Goal: Information Seeking & Learning: Learn about a topic

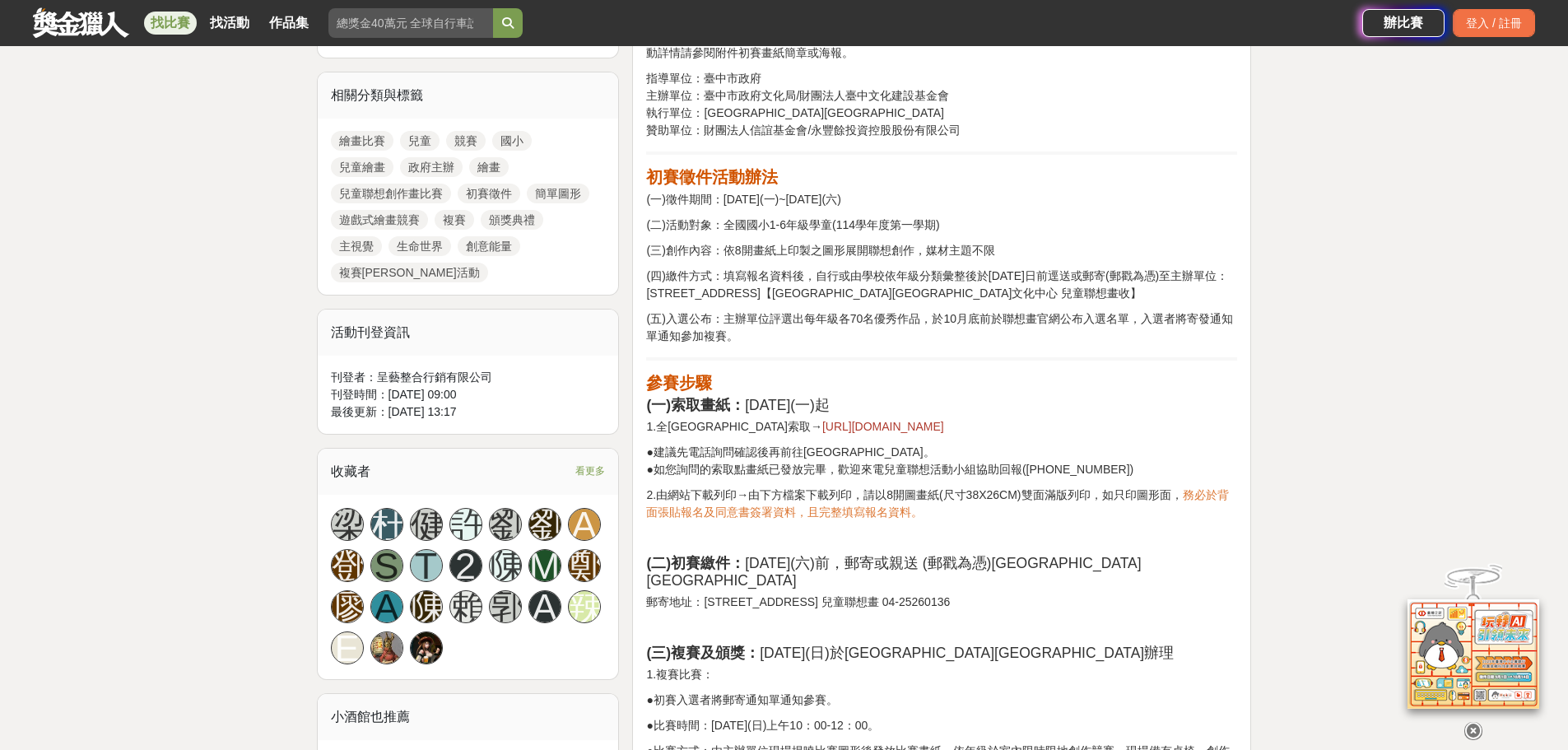
scroll to position [165, 0]
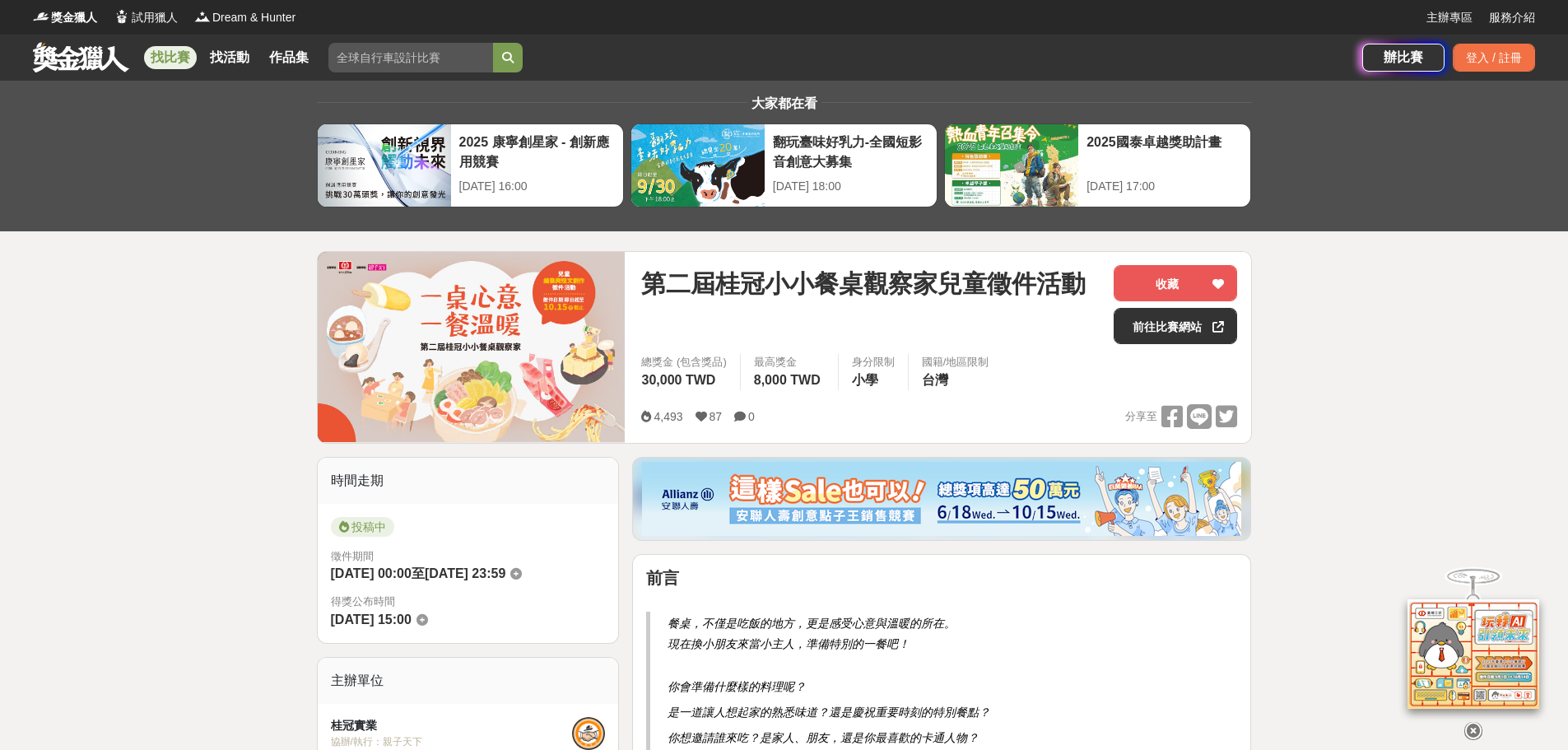
click at [169, 58] on link "找比賽" at bounding box center [170, 57] width 53 height 23
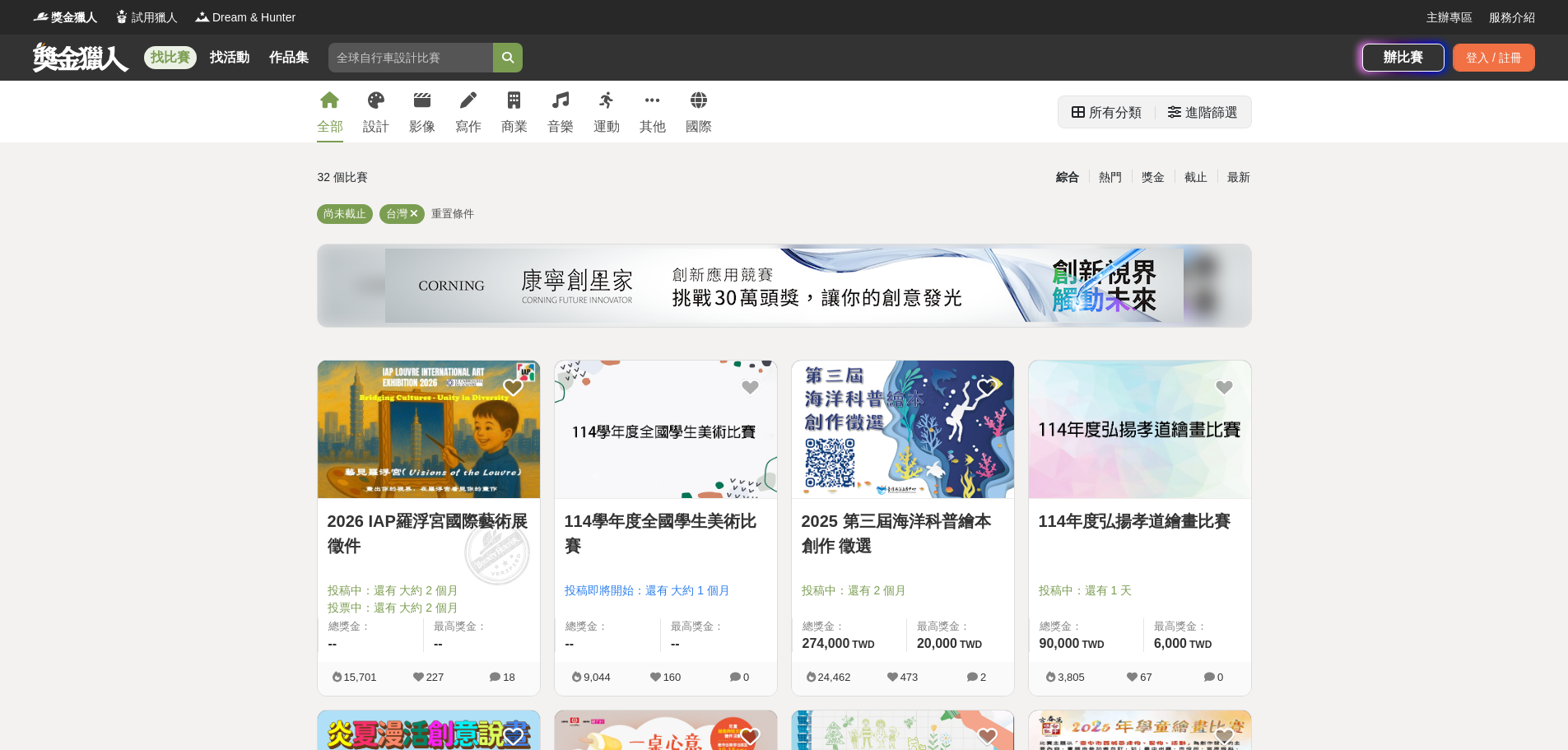
click at [1192, 109] on div "進階篩選" at bounding box center [1212, 112] width 53 height 33
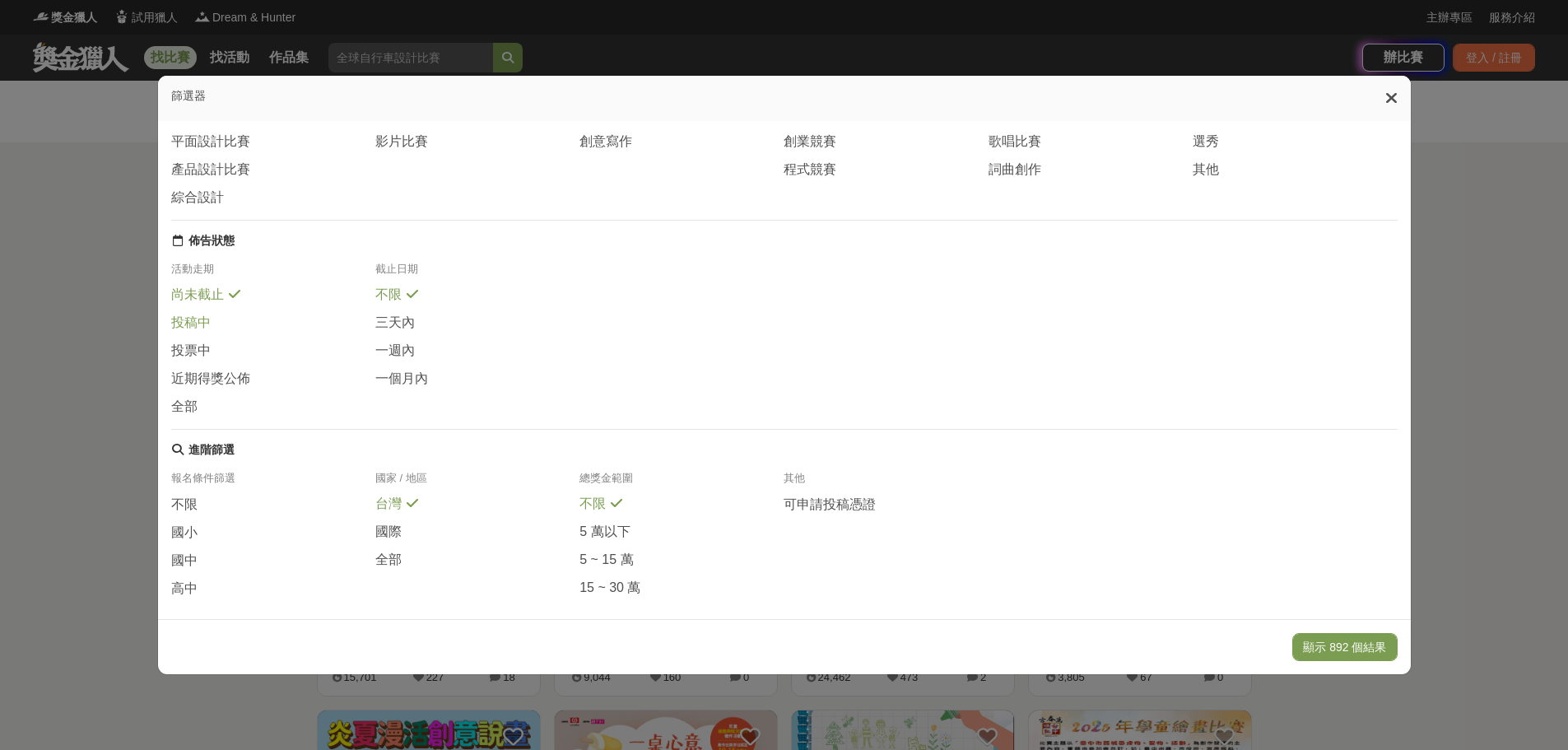
scroll to position [165, 0]
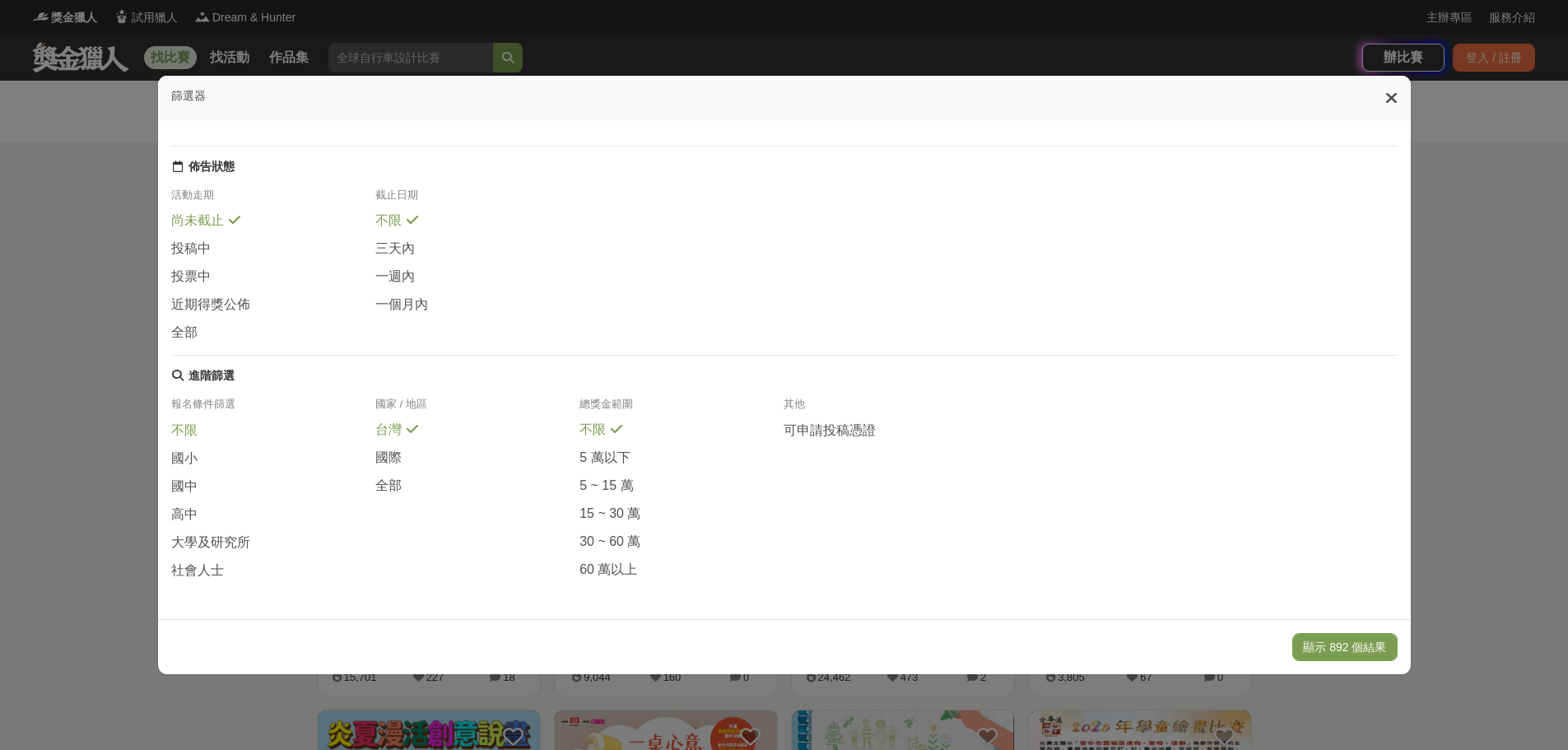
click at [182, 439] on span "不限" at bounding box center [184, 430] width 26 height 18
click at [188, 467] on span "國小" at bounding box center [184, 459] width 26 height 18
click at [1368, 651] on button "顯示 81 個結果" at bounding box center [1348, 646] width 98 height 28
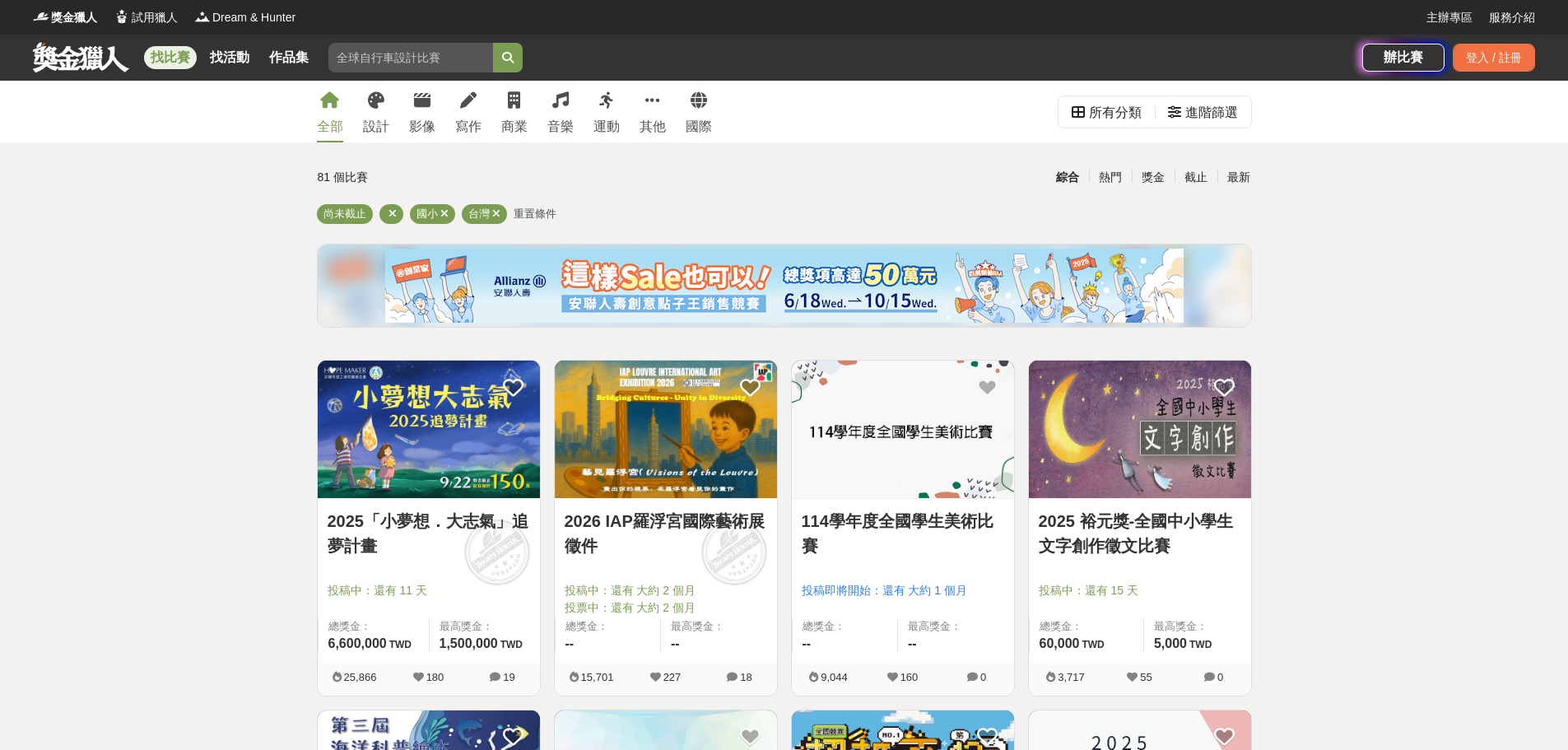
click at [472, 536] on link "2025「小夢想．大志氣」追夢計畫" at bounding box center [429, 533] width 202 height 50
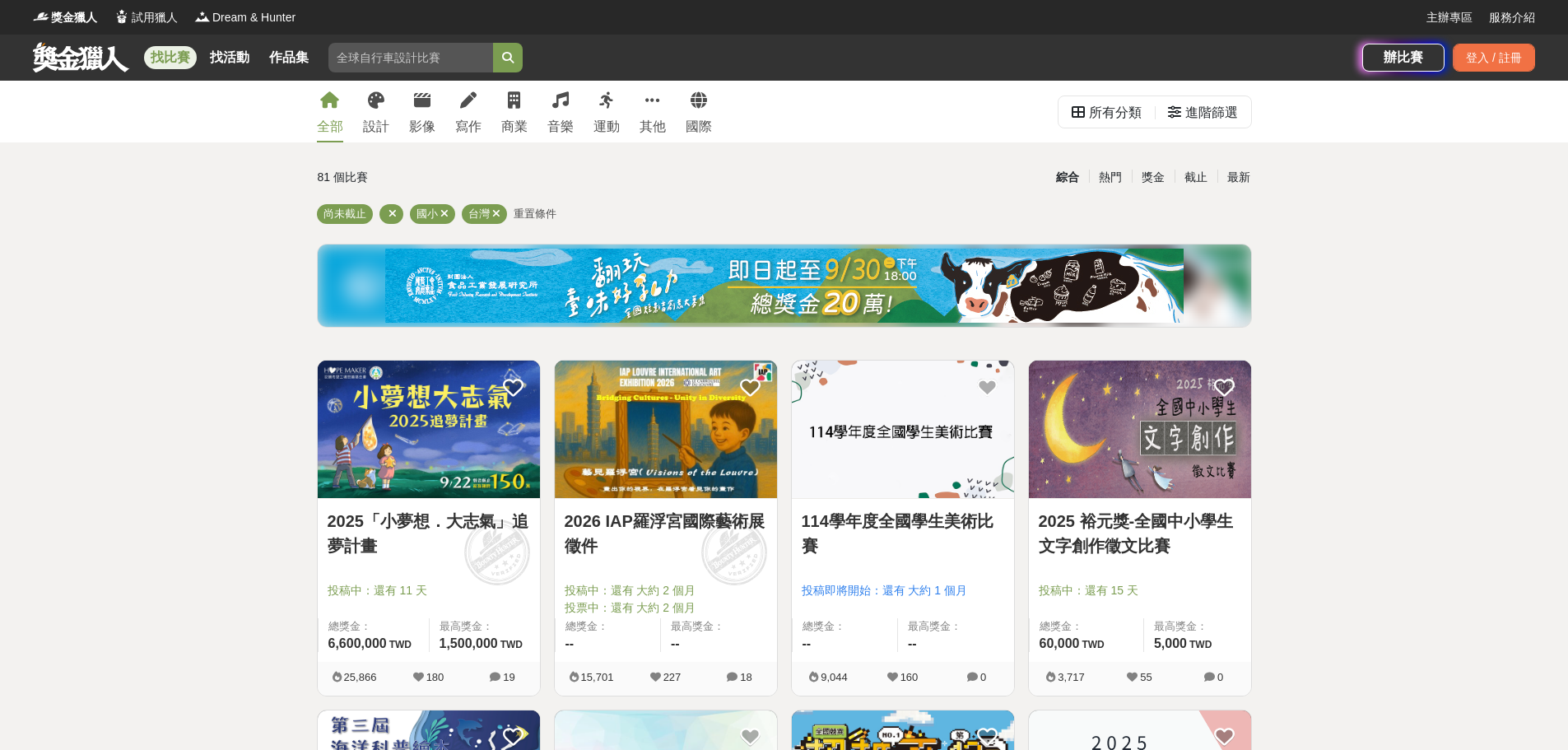
click at [1219, 134] on div "所有分類 進階篩選" at bounding box center [1155, 111] width 195 height 61
click at [1218, 120] on div "進階篩選" at bounding box center [1212, 112] width 53 height 33
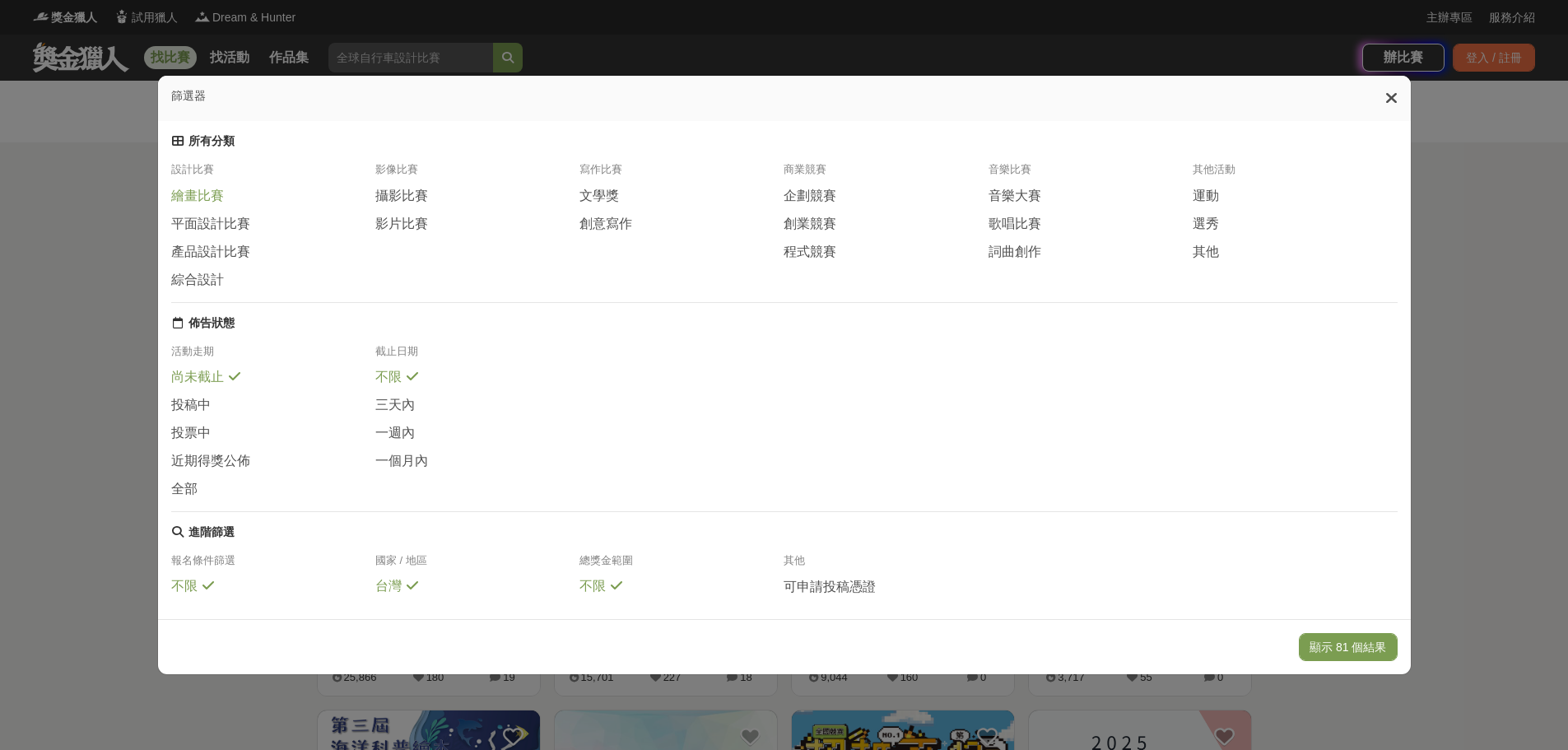
click at [196, 205] on span "繪畫比賽" at bounding box center [197, 196] width 53 height 18
click at [1363, 646] on button "顯示 32 個結果" at bounding box center [1348, 646] width 98 height 28
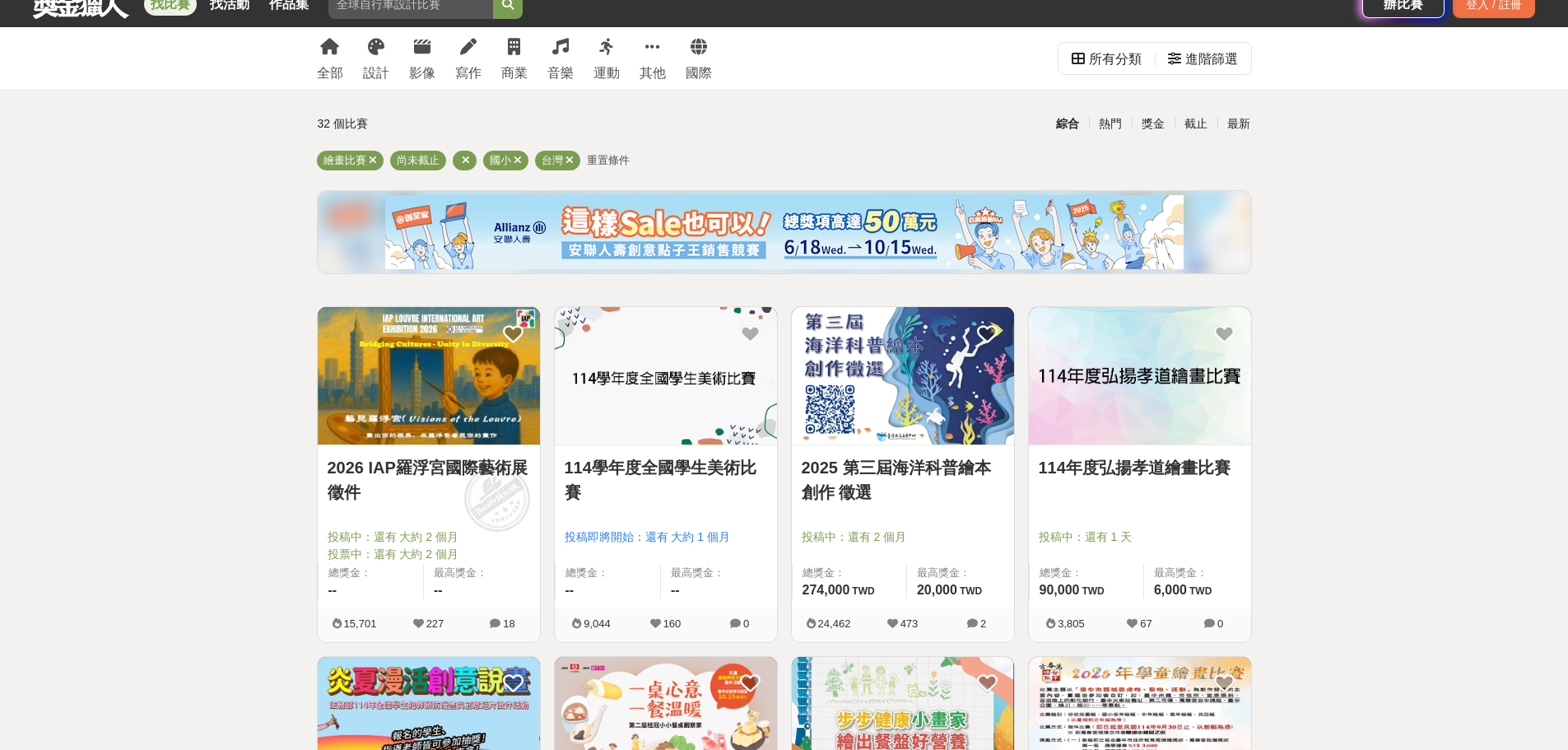
scroll to position [82, 0]
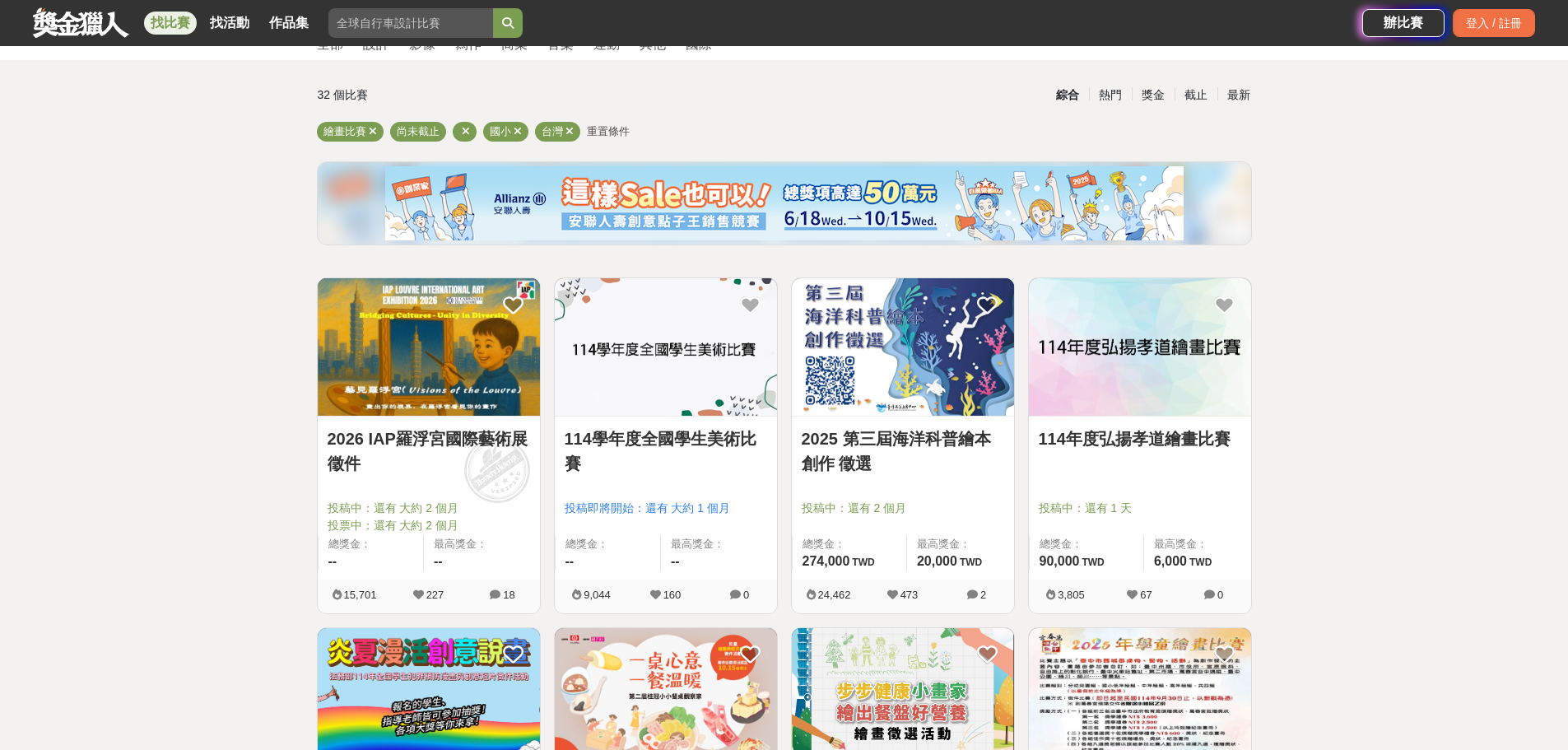
click at [424, 385] on img at bounding box center [429, 346] width 222 height 137
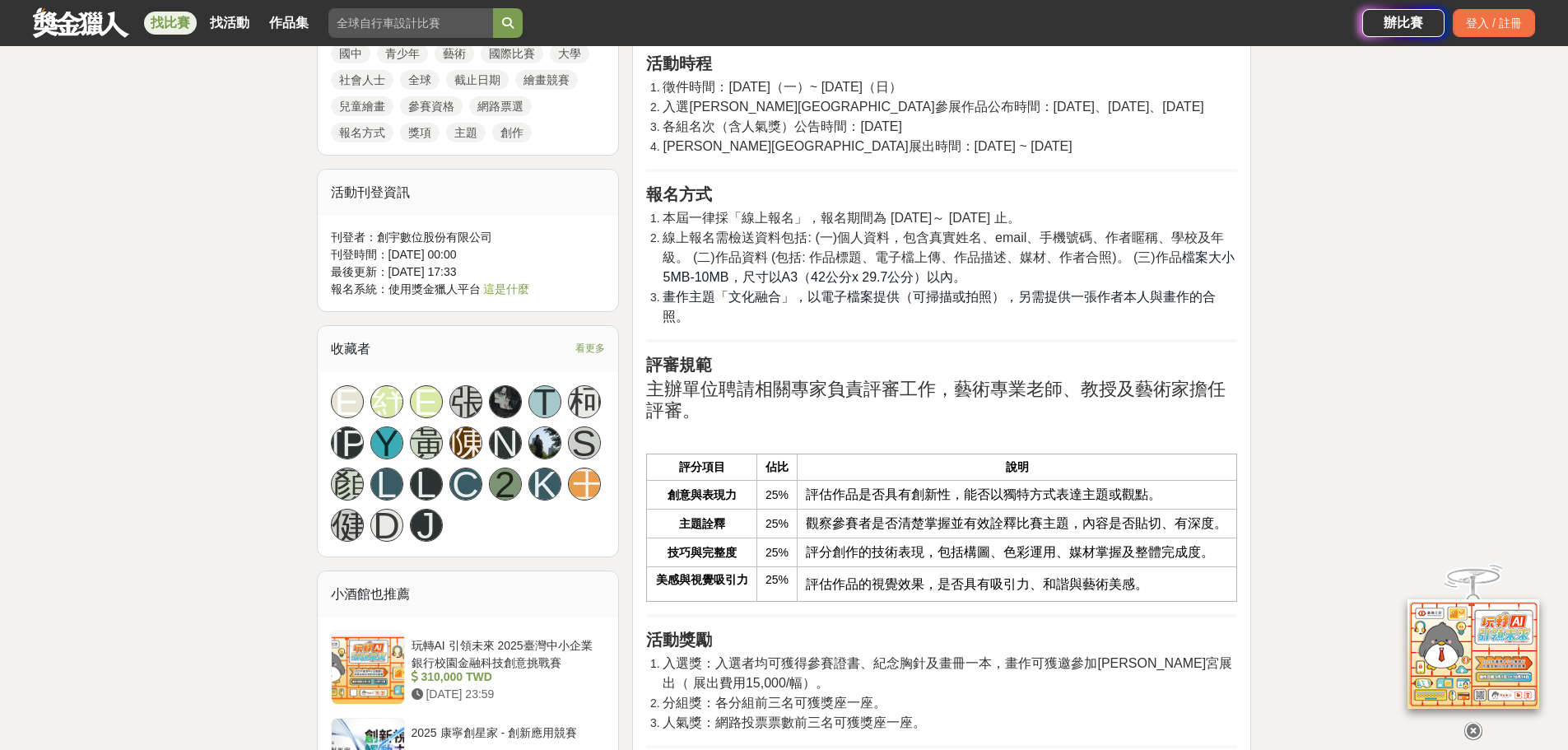
scroll to position [1399, 0]
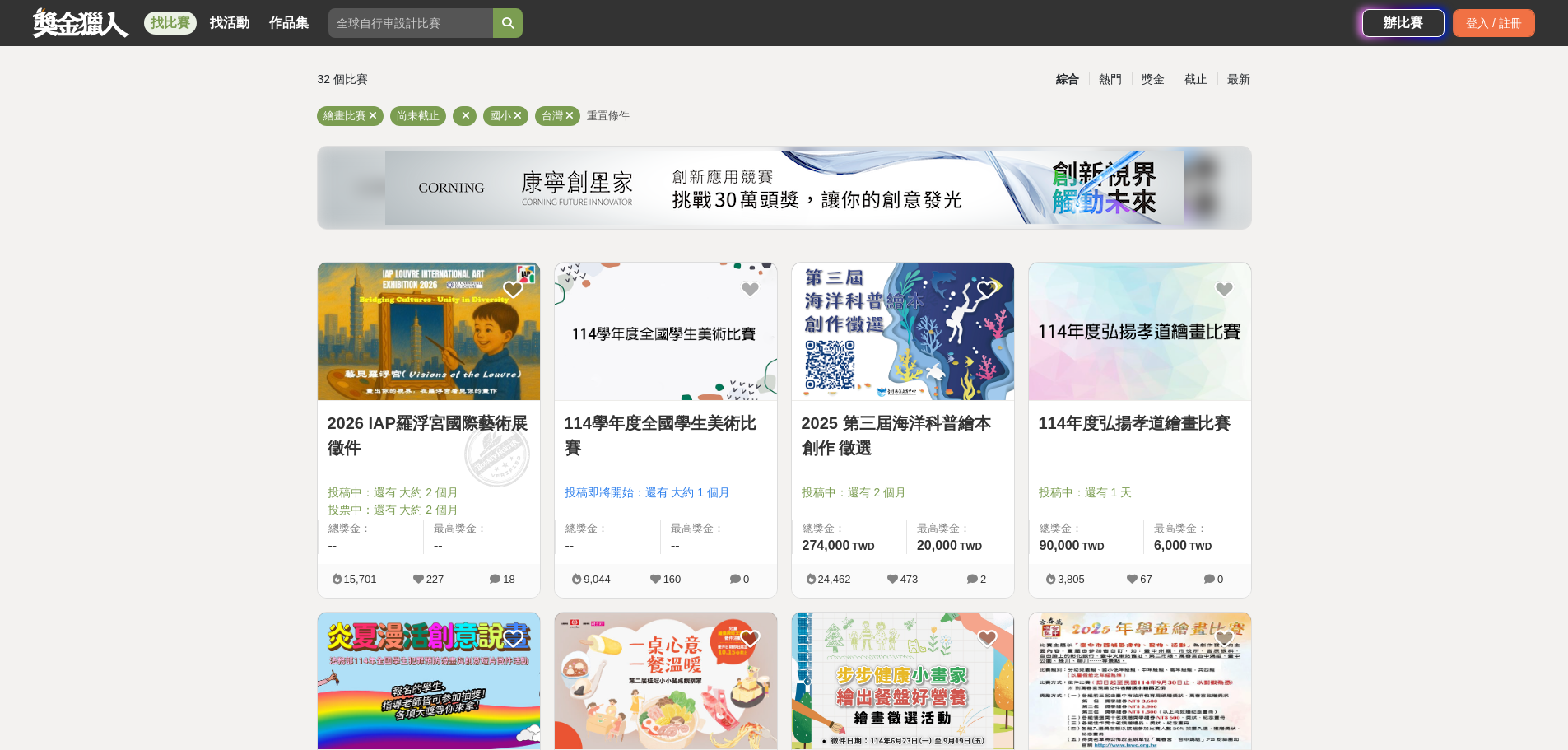
scroll to position [82, 0]
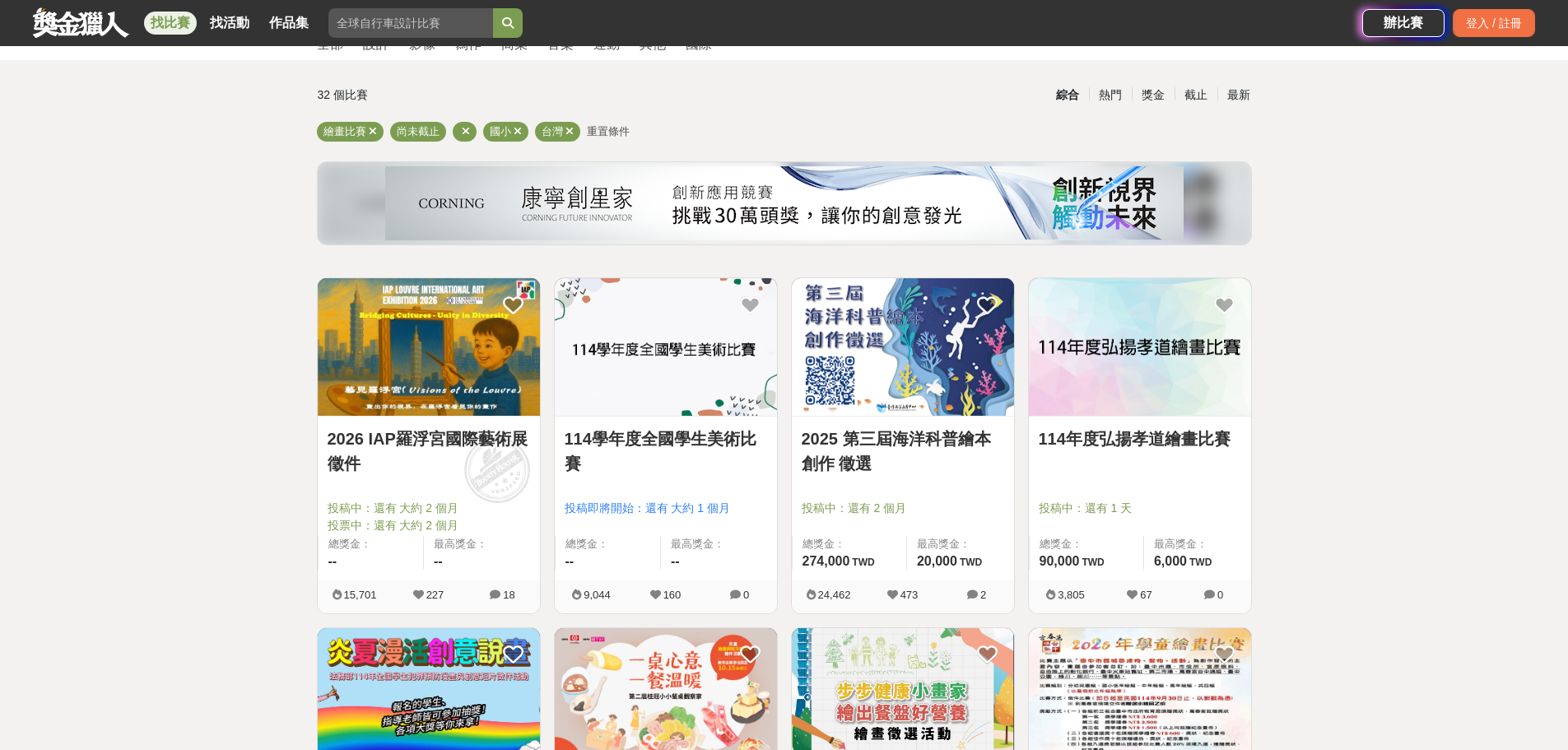
click at [1128, 387] on img at bounding box center [1140, 346] width 222 height 137
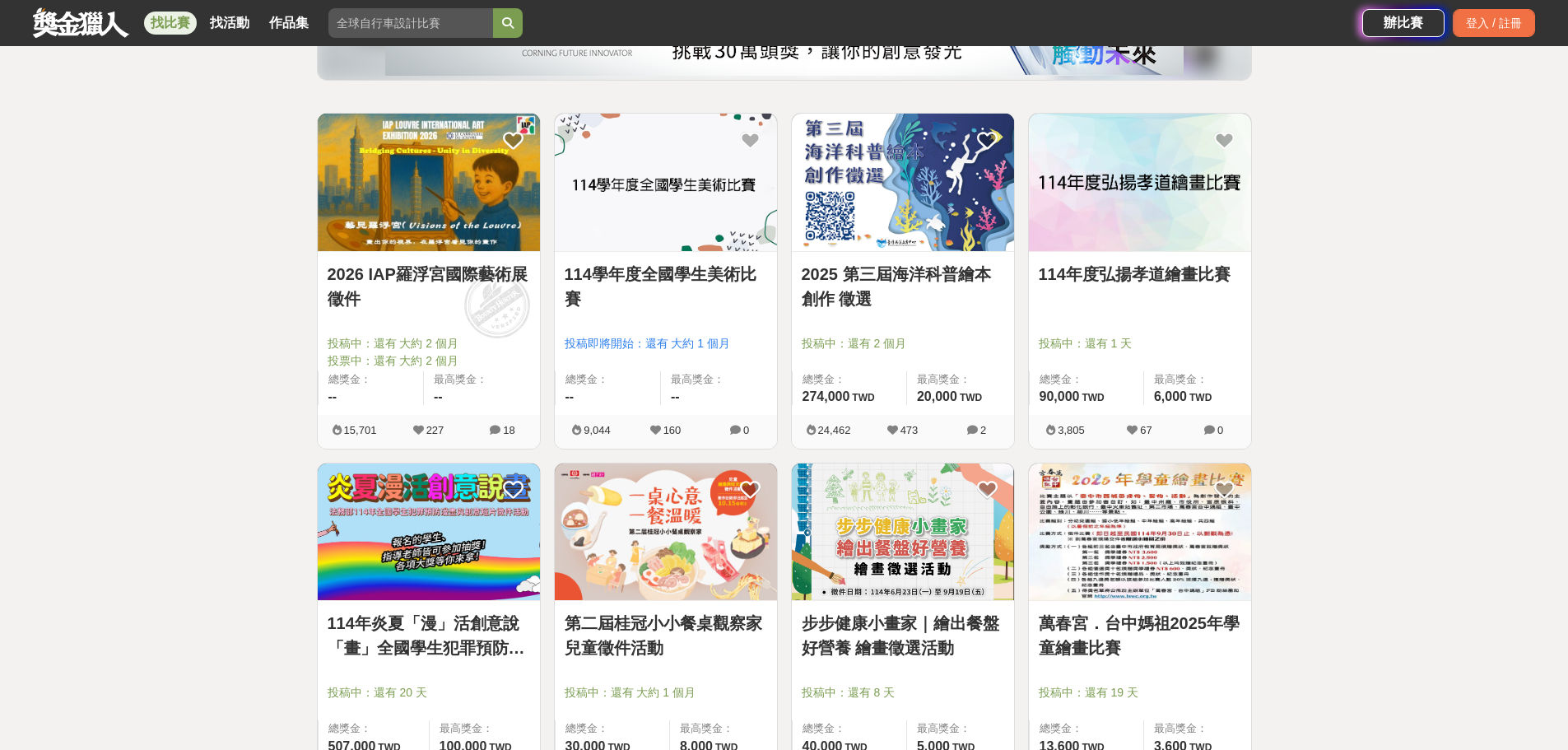
scroll to position [329, 0]
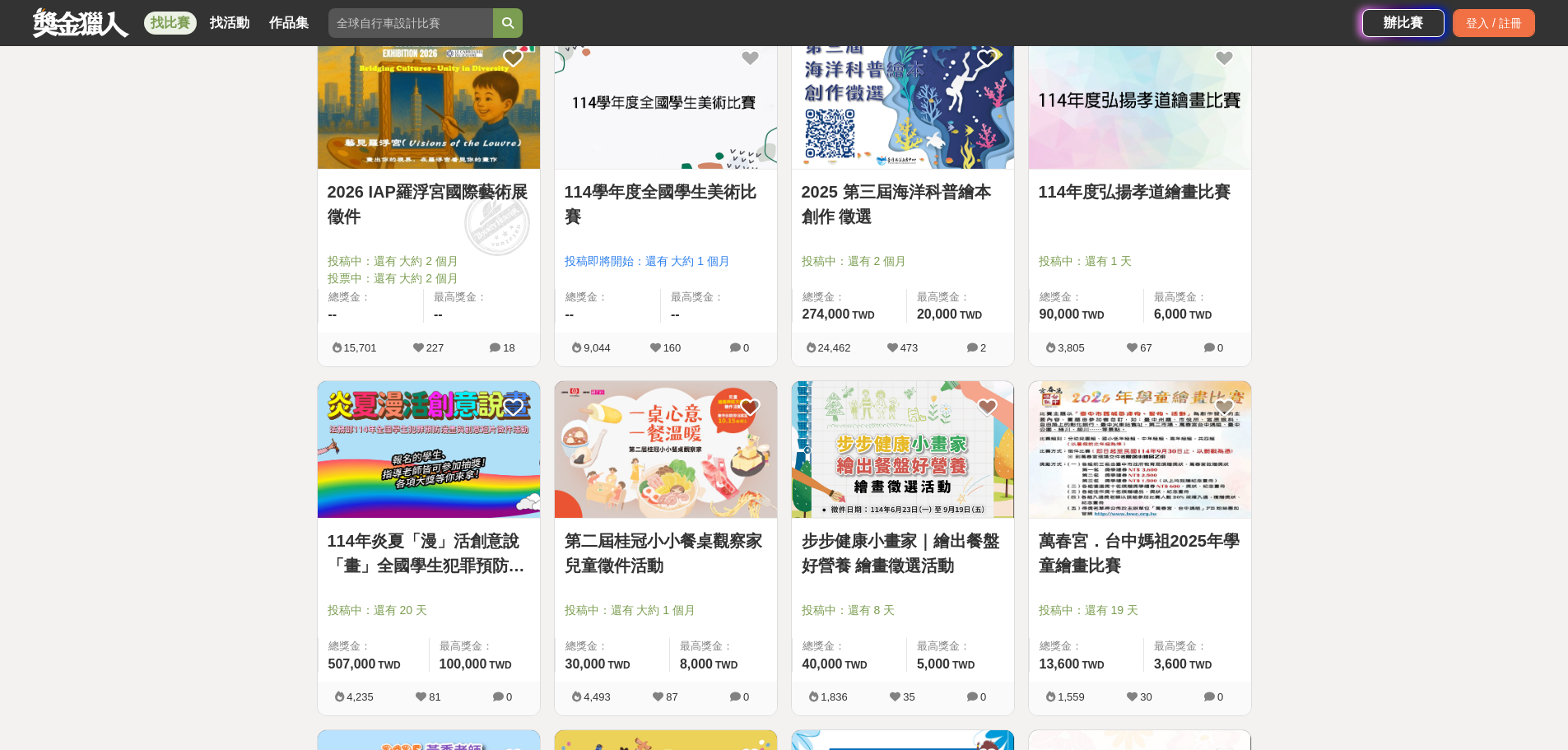
click at [883, 494] on img at bounding box center [903, 449] width 222 height 137
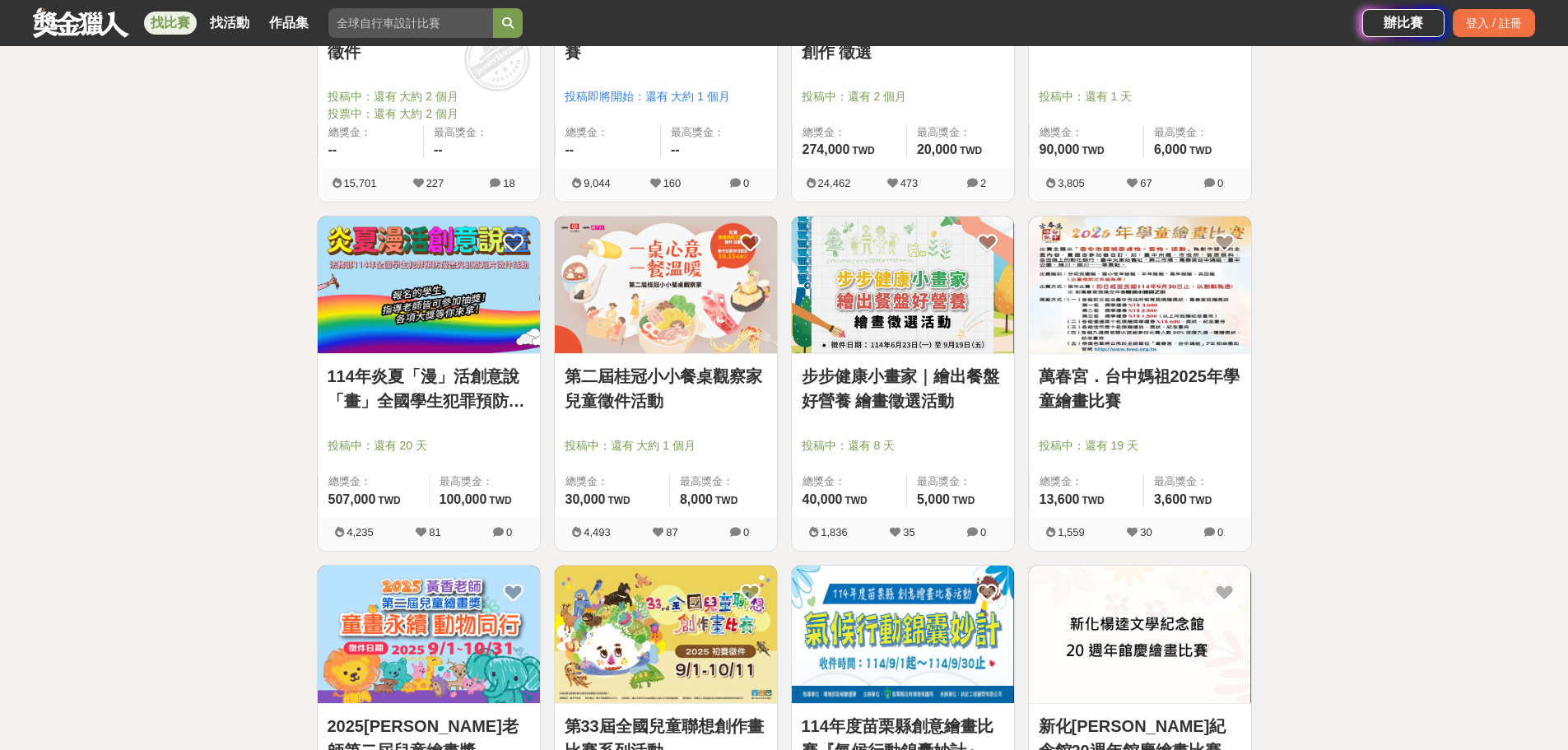
scroll to position [576, 0]
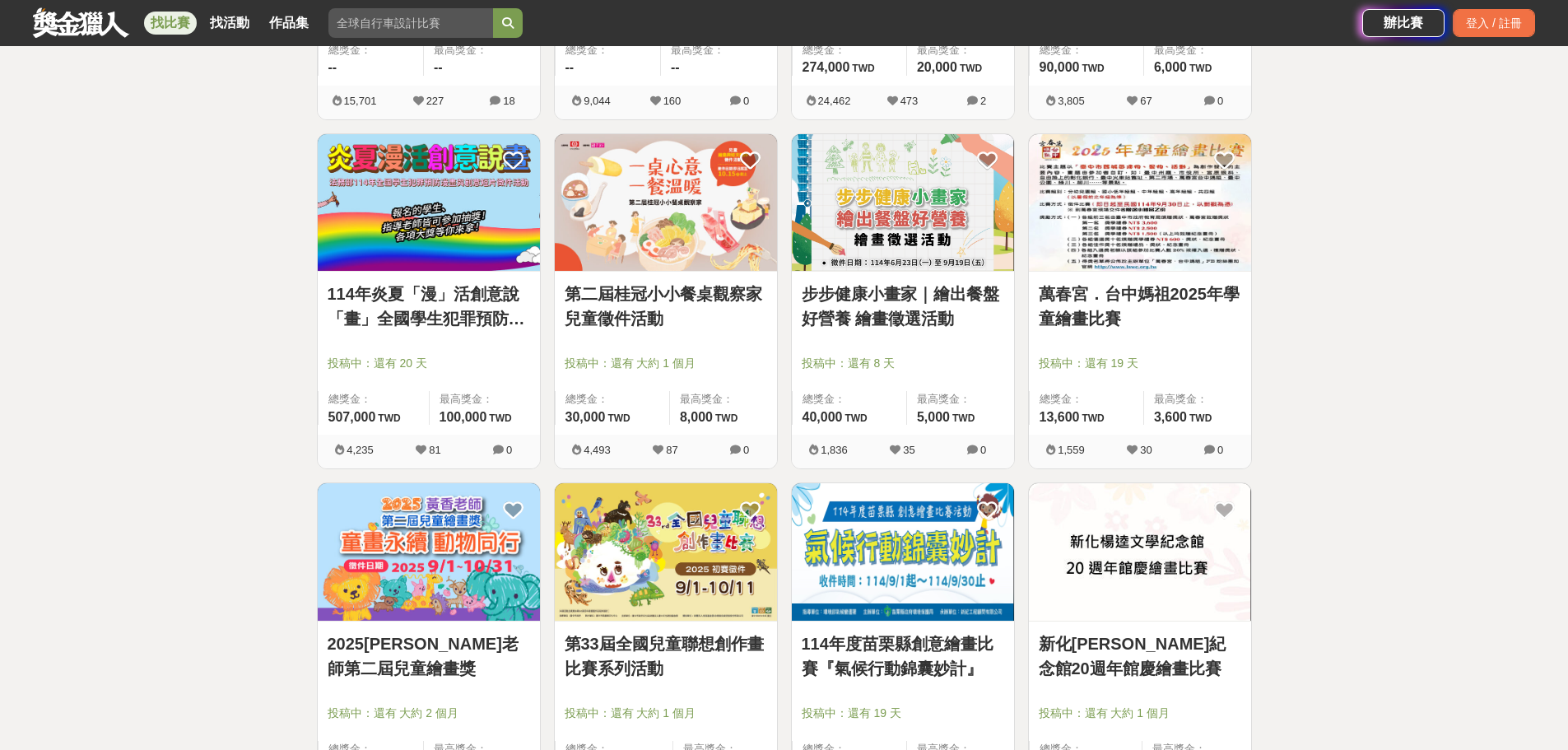
click at [428, 572] on img at bounding box center [429, 551] width 222 height 137
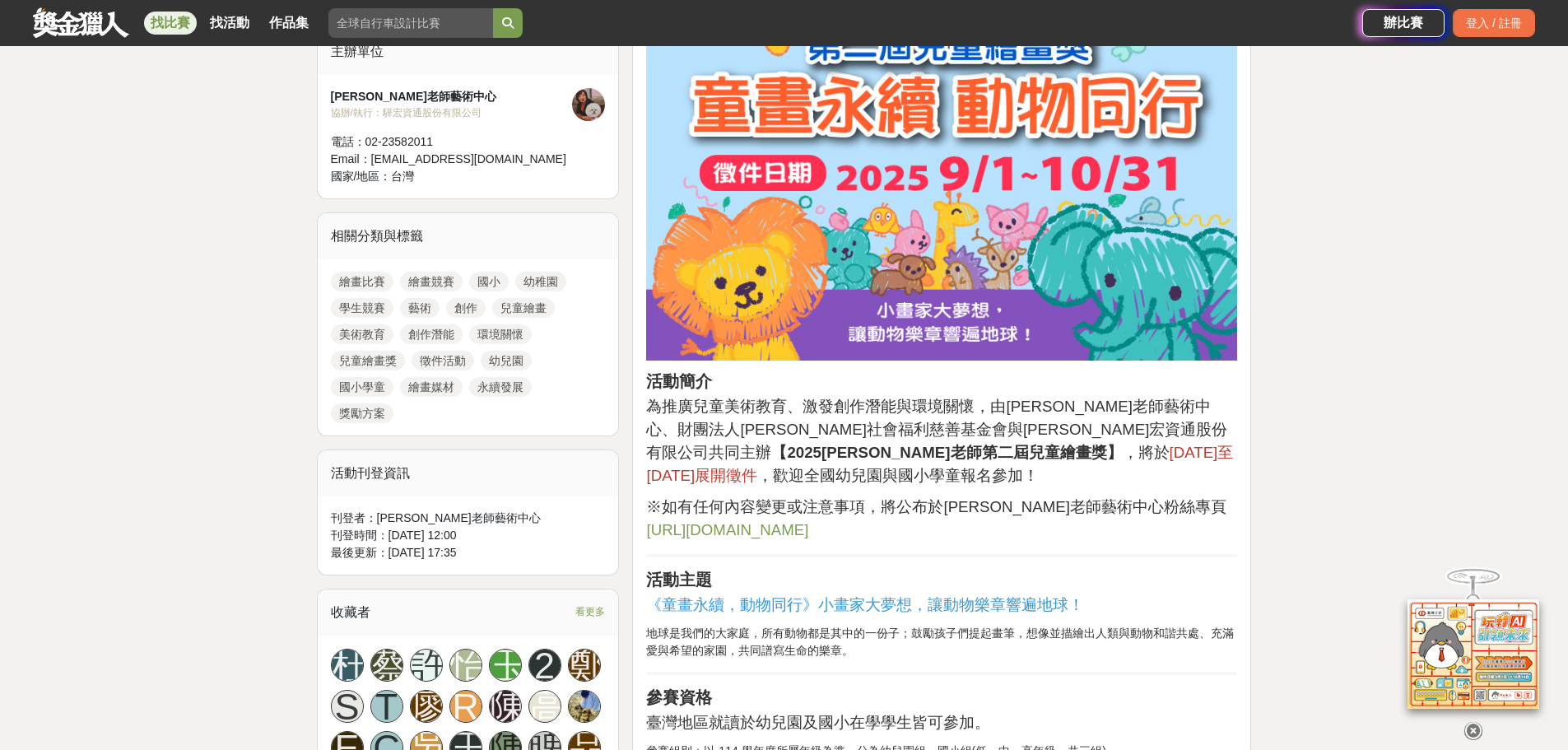
scroll to position [658, 0]
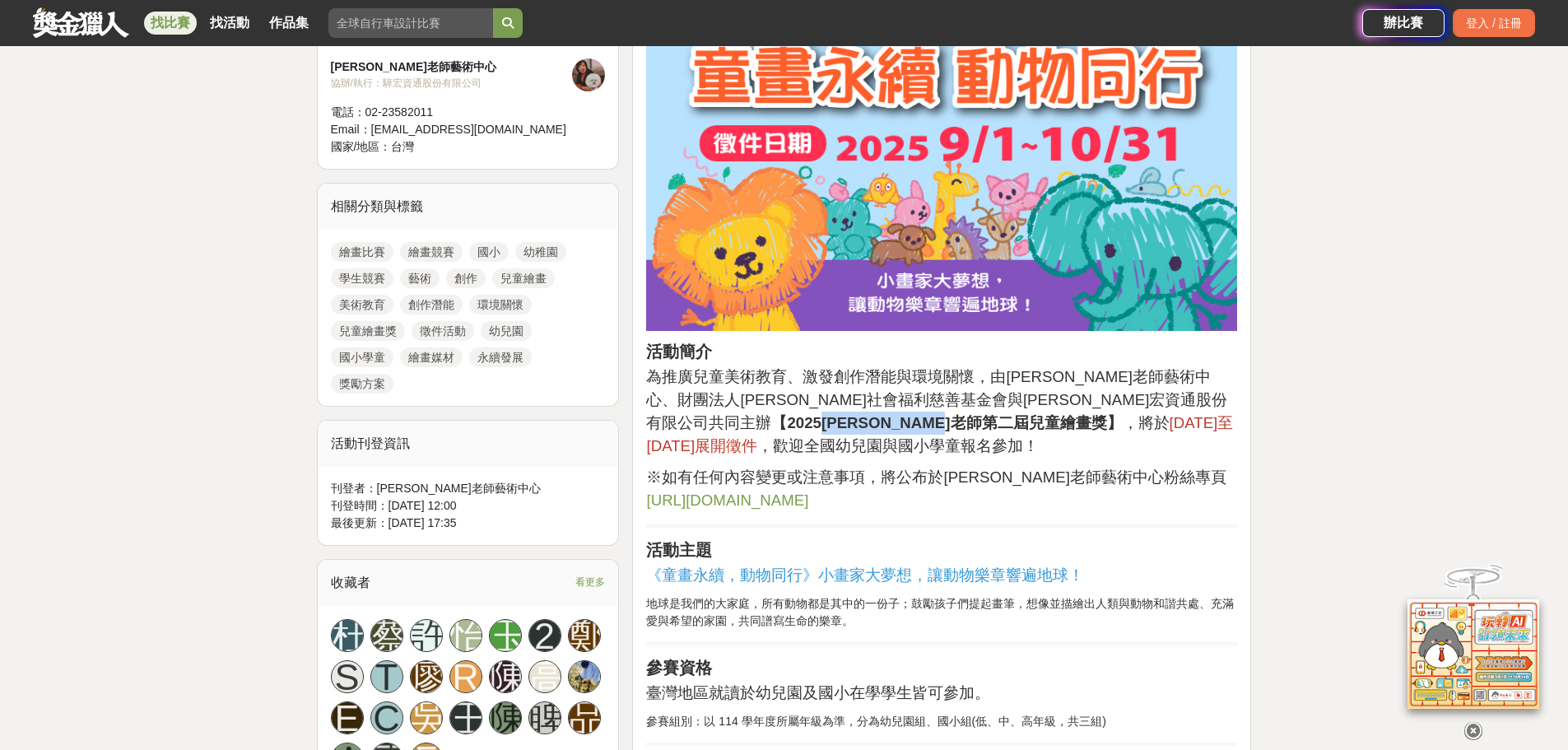
drag, startPoint x: 1082, startPoint y: 402, endPoint x: 677, endPoint y: 425, distance: 405.7
click at [771, 425] on strong "【2025[PERSON_NAME]老師第二屆兒童繪畫獎】" at bounding box center [947, 423] width 350 height 18
copy strong "[PERSON_NAME]老師第二屆兒童繪畫獎"
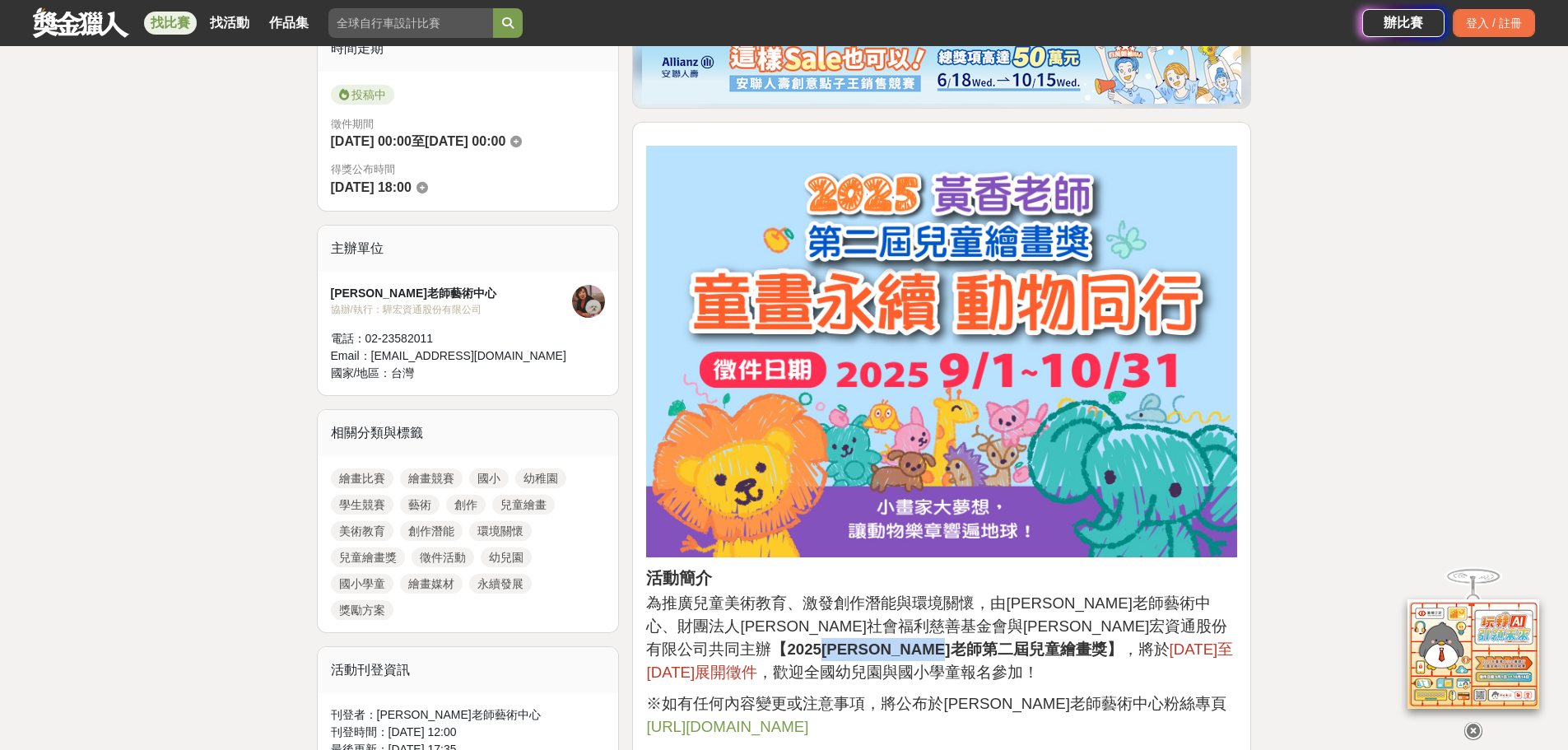
scroll to position [412, 0]
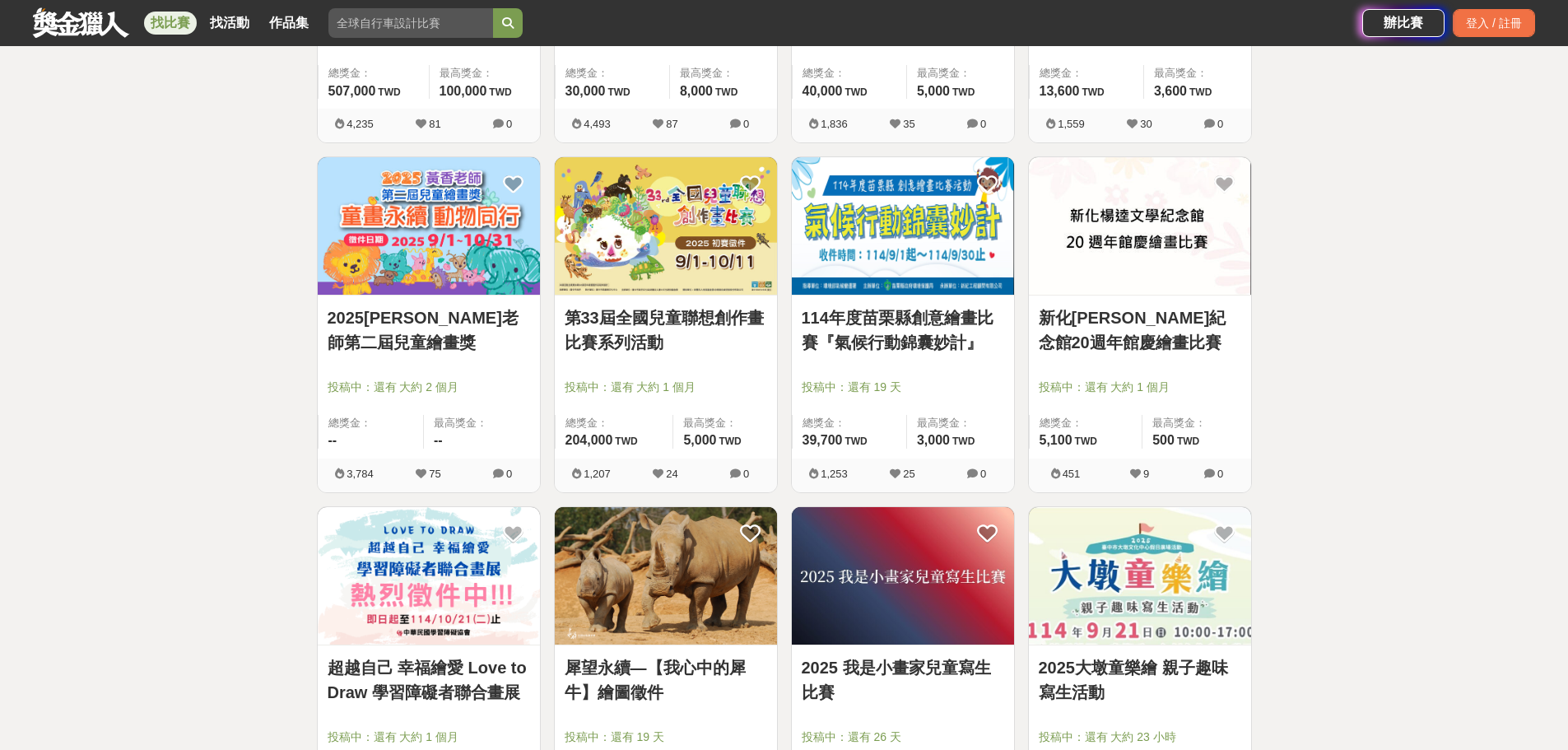
scroll to position [1070, 0]
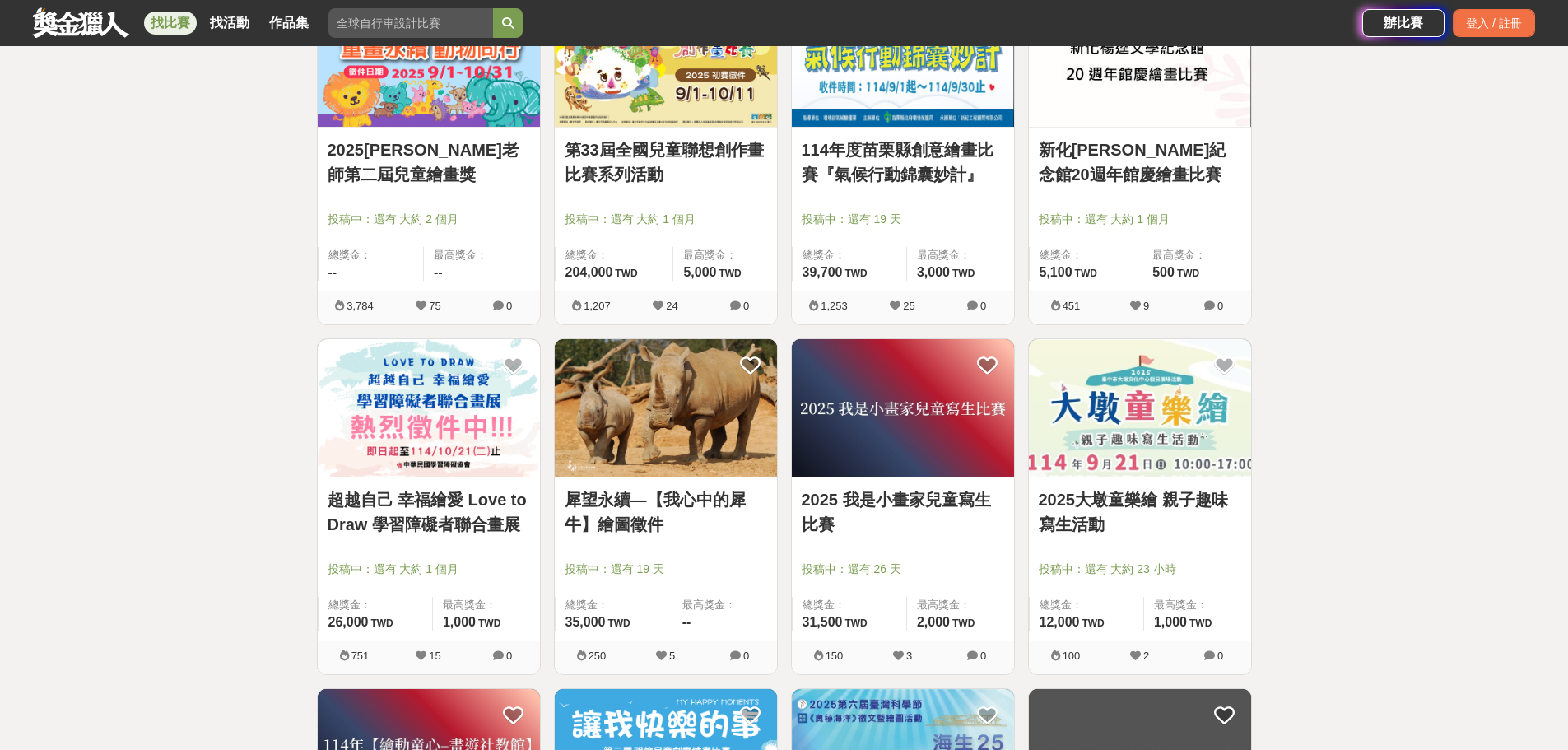
click at [671, 349] on img at bounding box center [666, 407] width 222 height 137
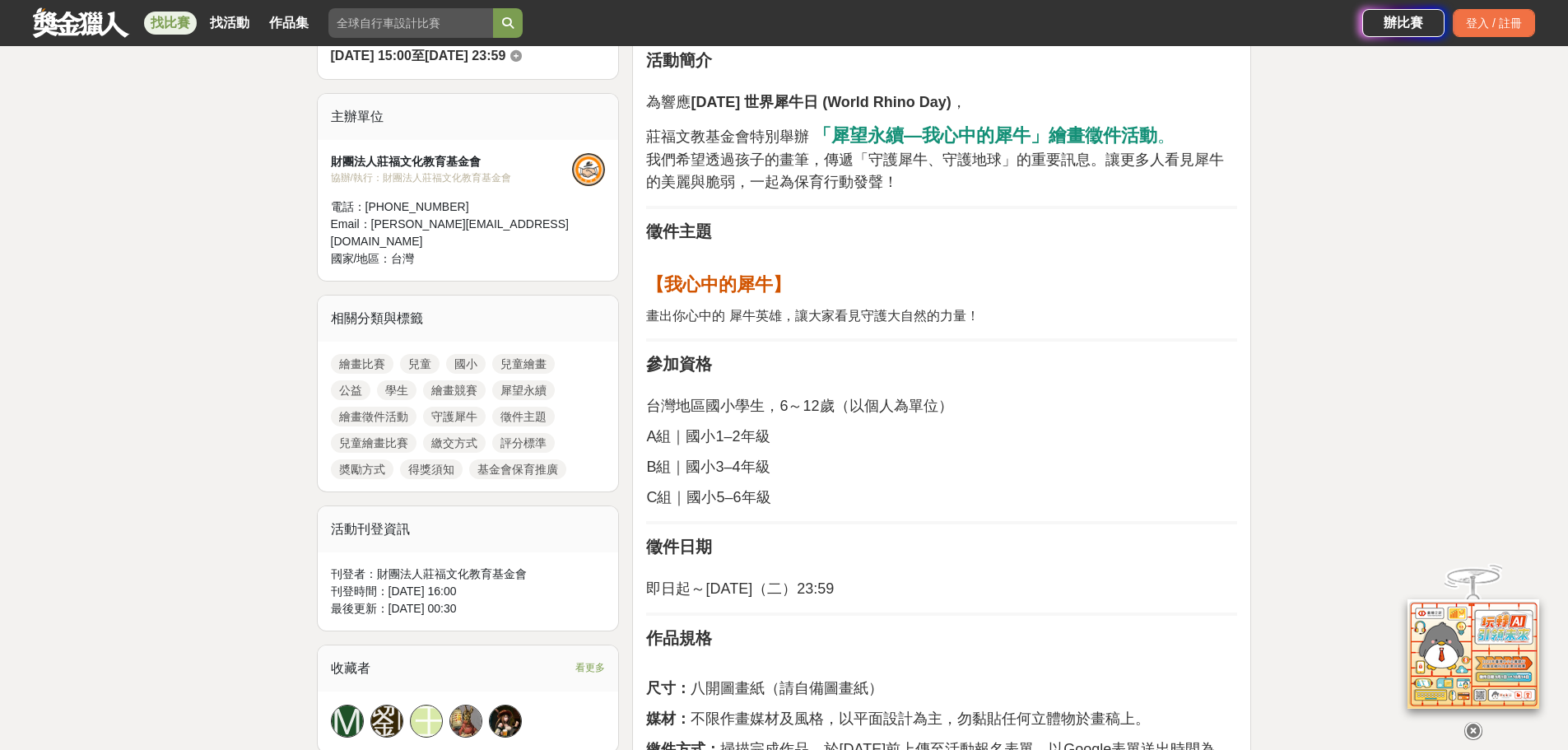
scroll to position [412, 0]
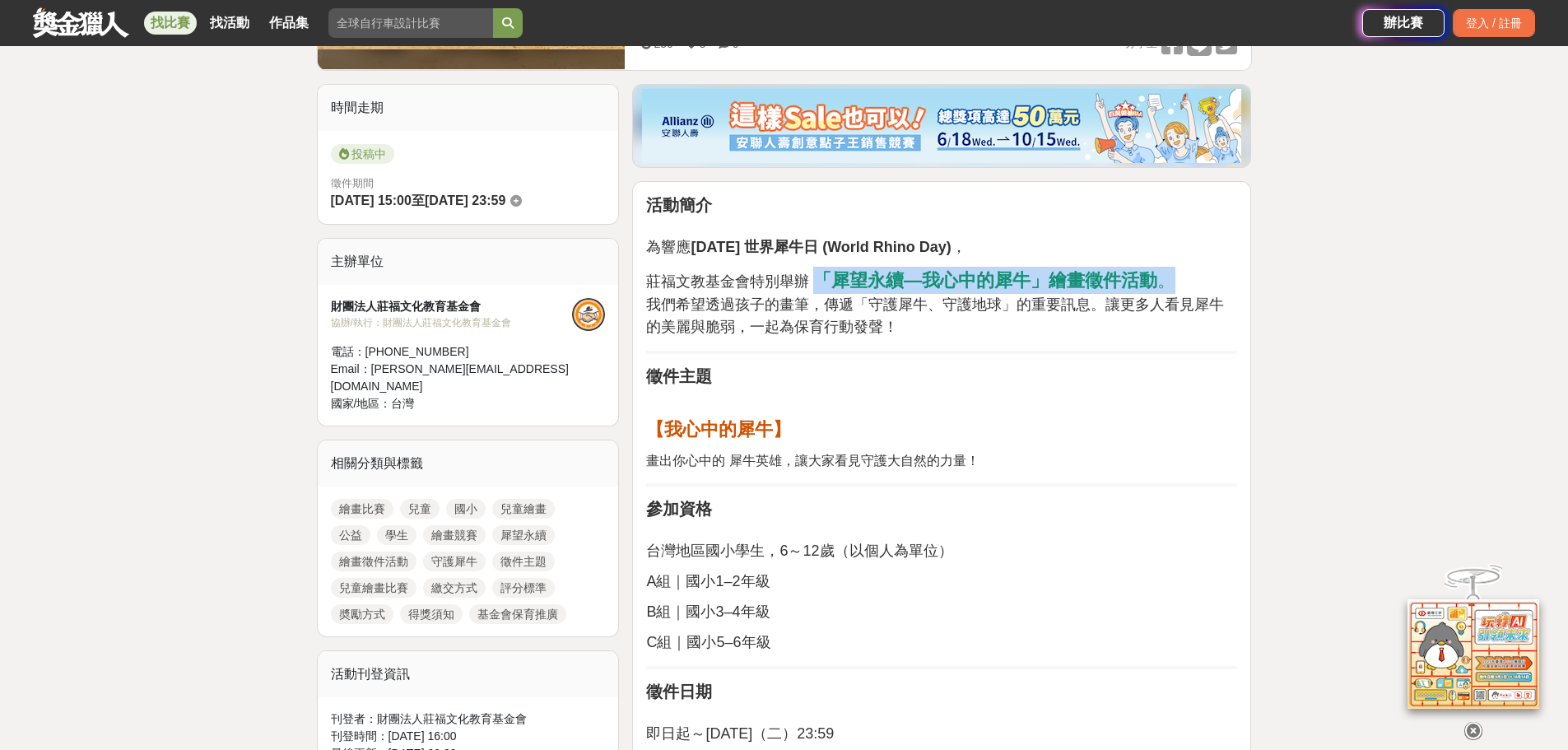
drag, startPoint x: 814, startPoint y: 273, endPoint x: 1168, endPoint y: 273, distance: 354.0
click at [1168, 273] on p "莊[DEMOGRAPHIC_DATA]會特別舉辦 「犀望永續—我心中的犀牛」繪畫徵件活動 。 我們希望透過孩子的畫筆，傳遞「守護犀牛、守護地球」的重要訊息。讓…" at bounding box center [941, 302] width 591 height 72
copy p "「犀望永續—我心中的犀牛」繪畫徵件活動 。"
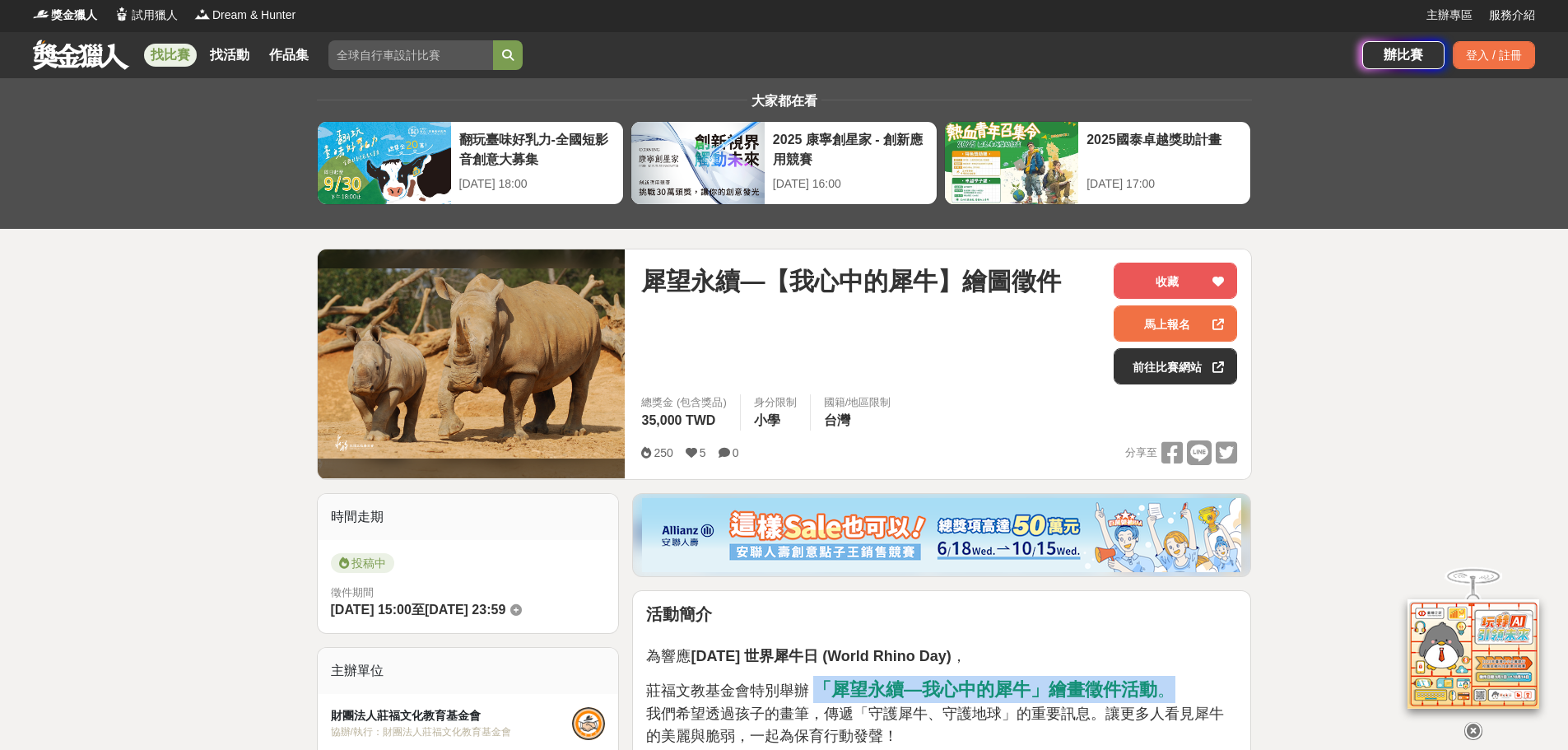
scroll to position [0, 0]
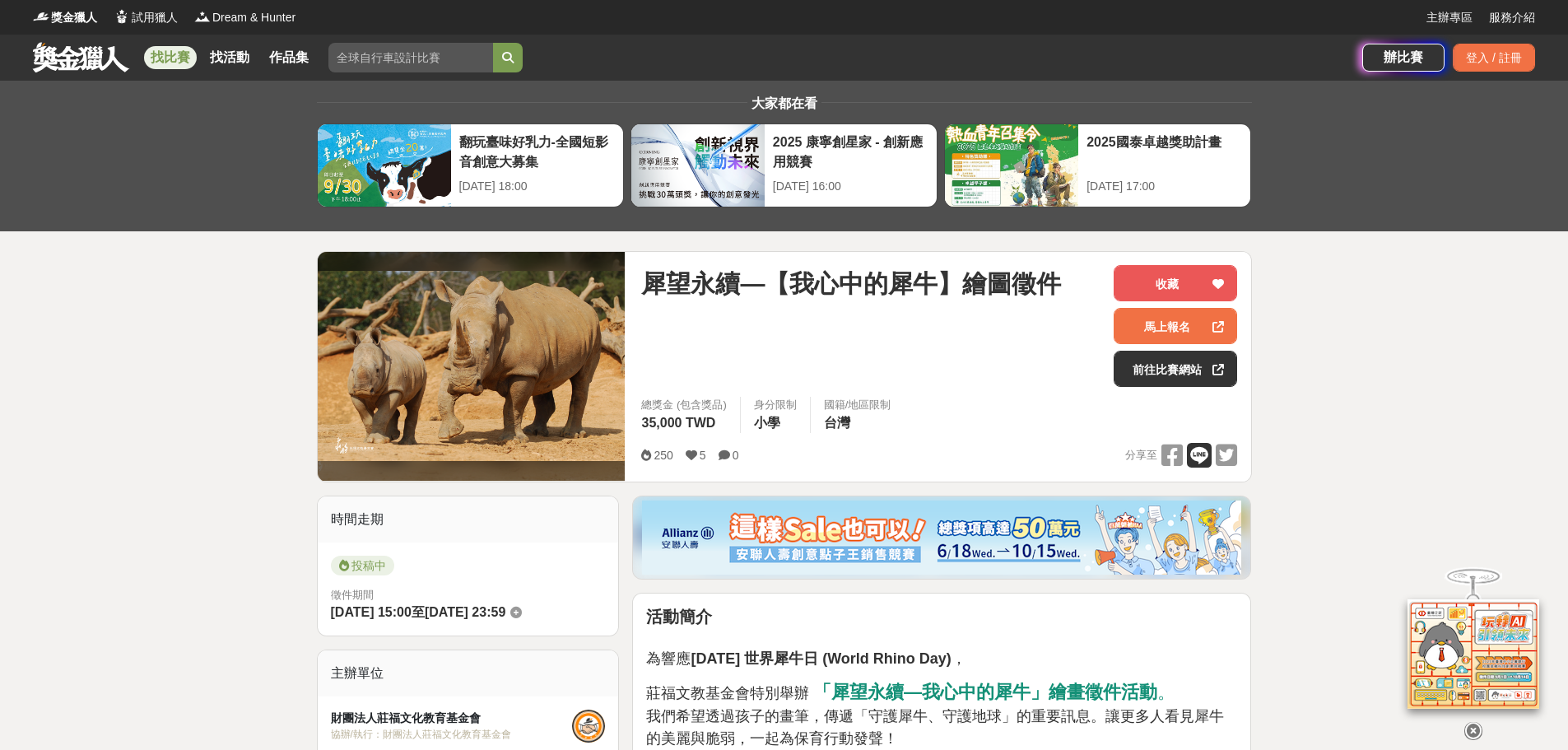
click at [1195, 460] on icon at bounding box center [1199, 455] width 24 height 24
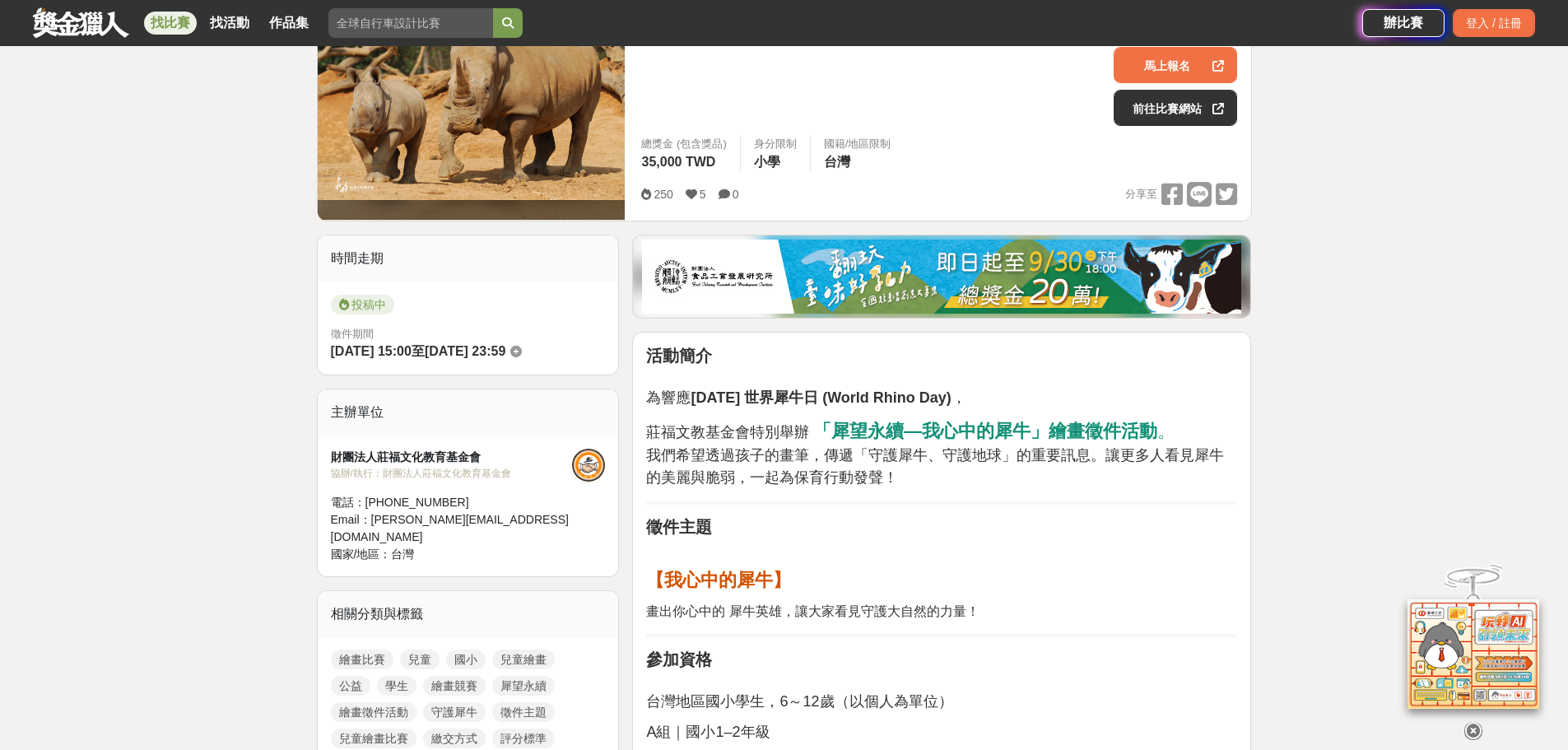
scroll to position [247, 0]
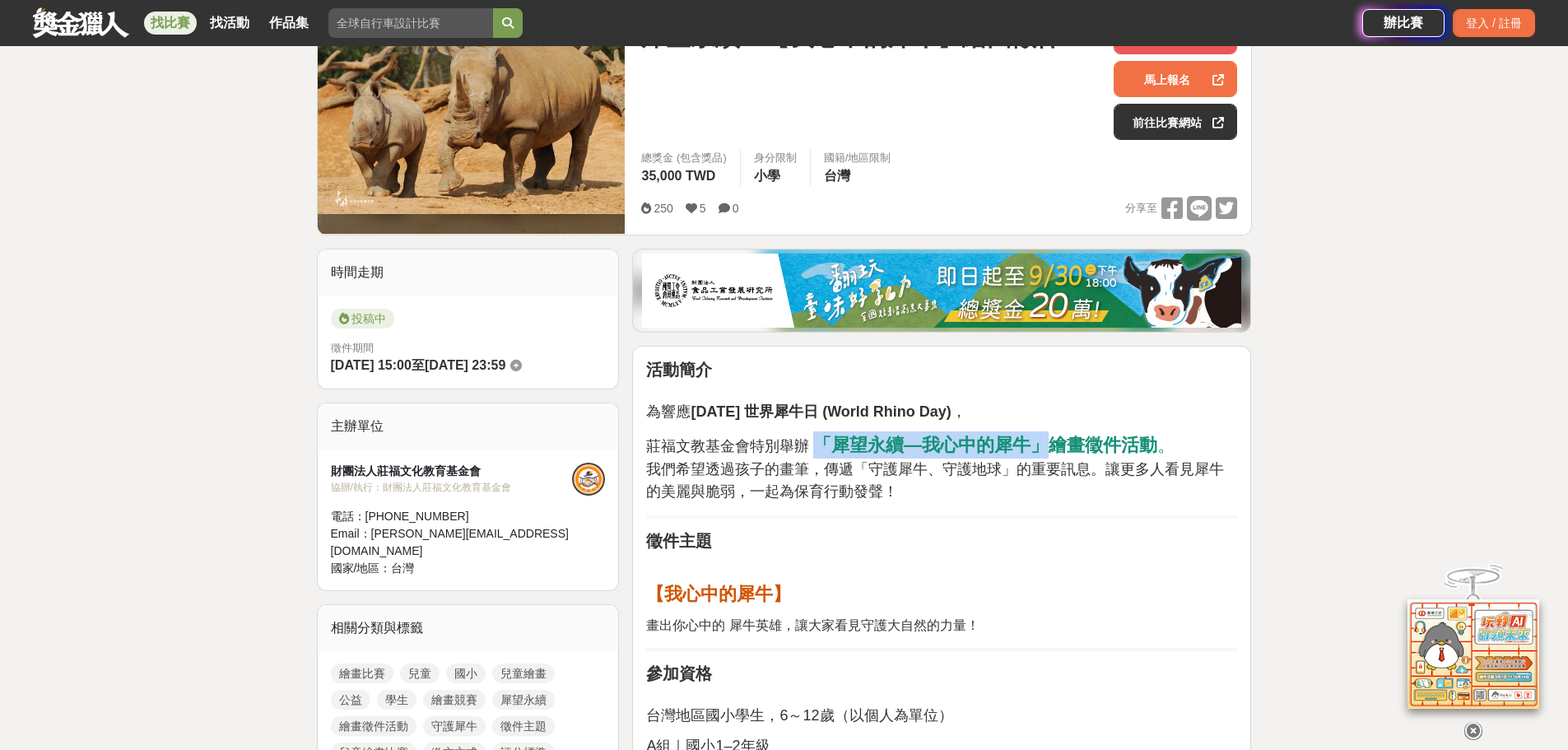
drag, startPoint x: 815, startPoint y: 445, endPoint x: 1046, endPoint y: 441, distance: 231.0
click at [1046, 441] on strong "「犀望永續—我心中的犀牛」繪畫徵件活動" at bounding box center [985, 444] width 344 height 20
copy strong "「犀望永續—我心中的犀牛」"
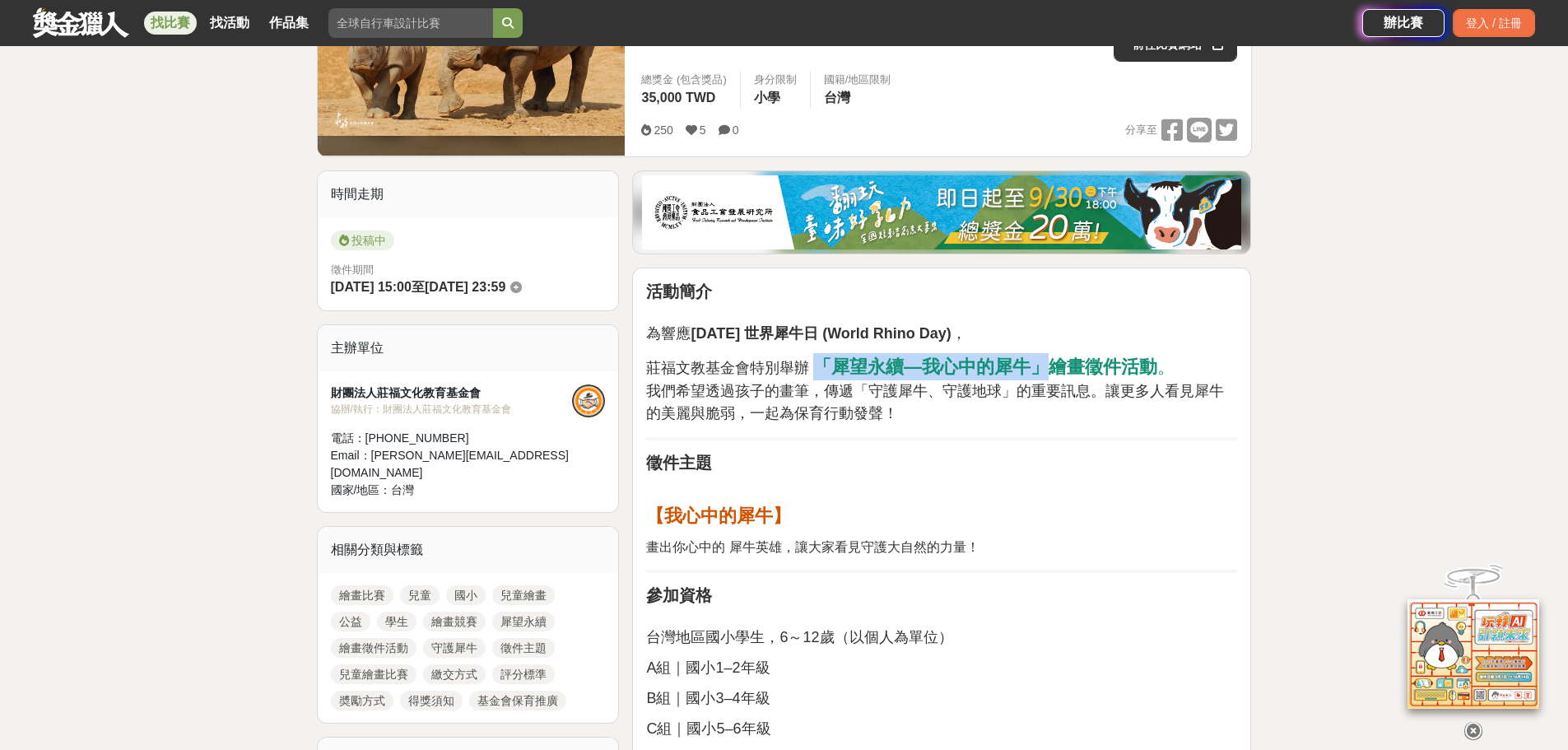
scroll to position [412, 0]
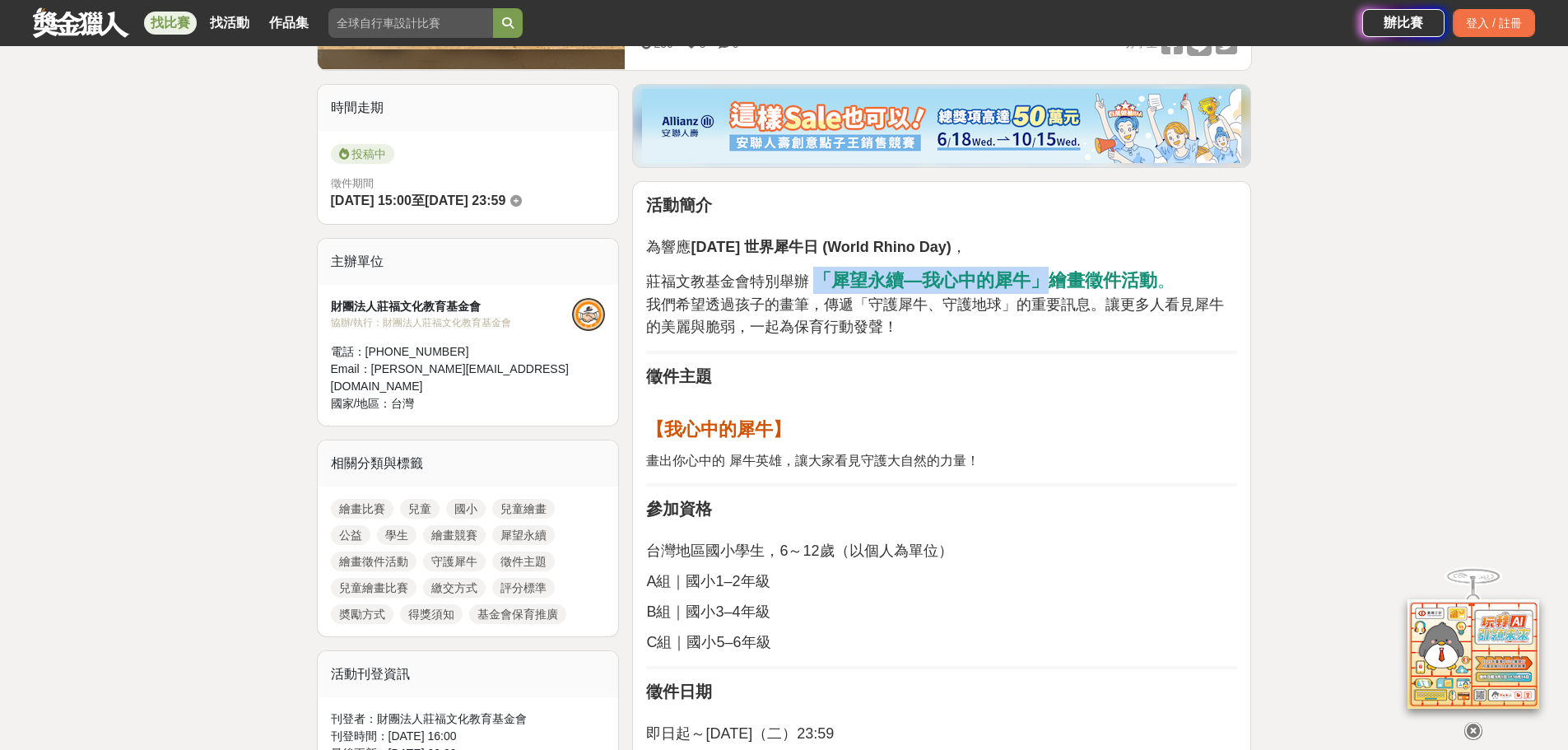
copy strong "「犀望永續—我心中的犀牛」"
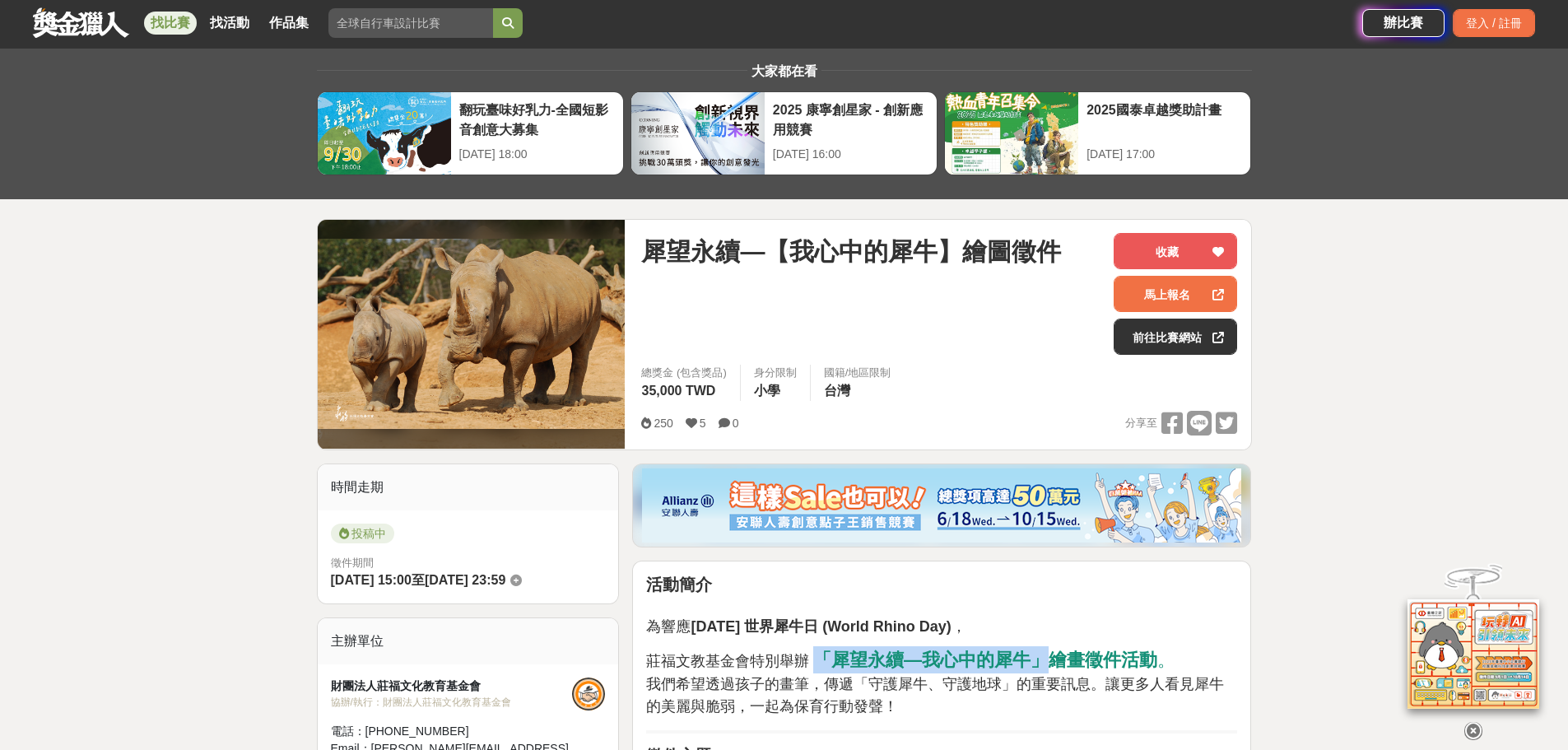
scroll to position [0, 0]
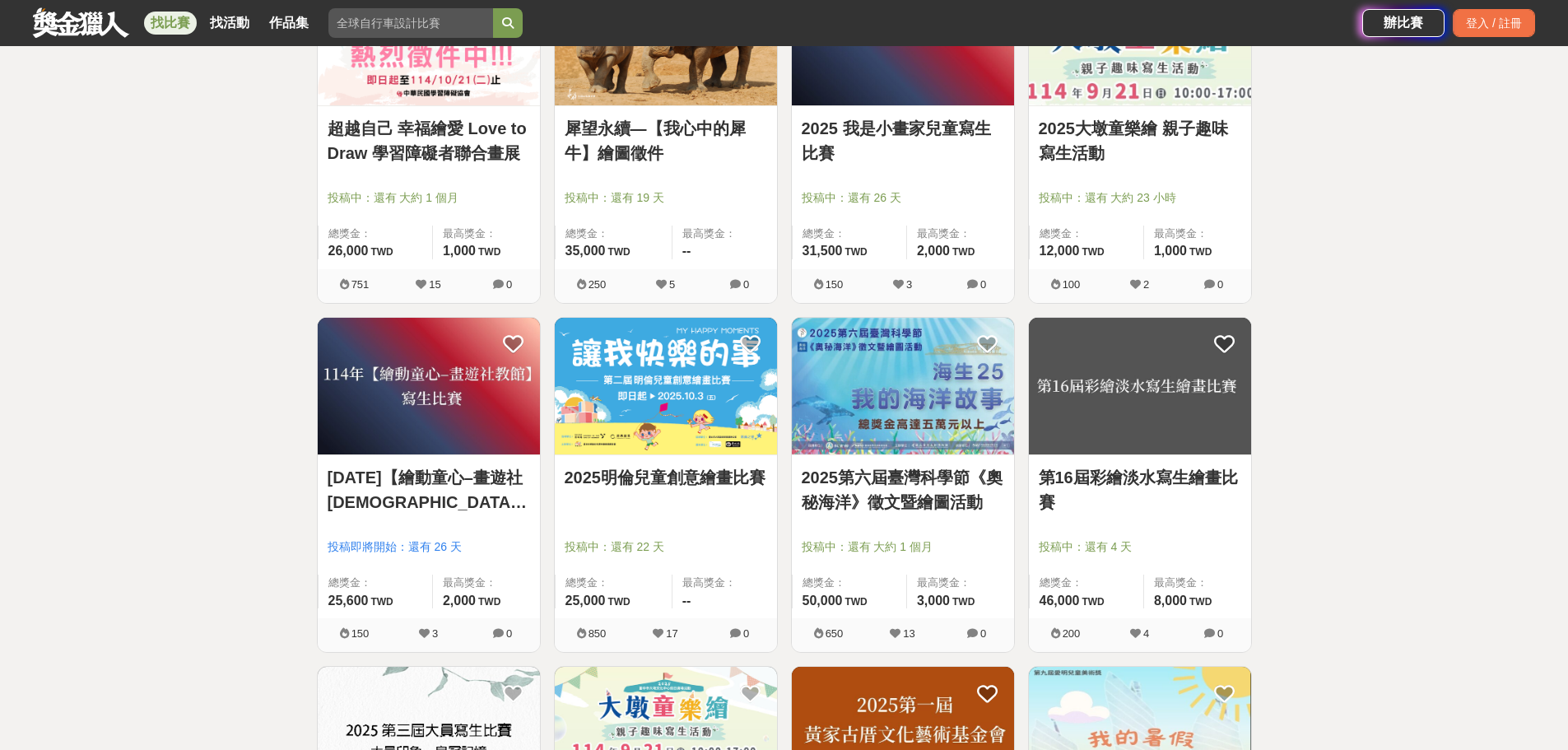
scroll to position [1481, 0]
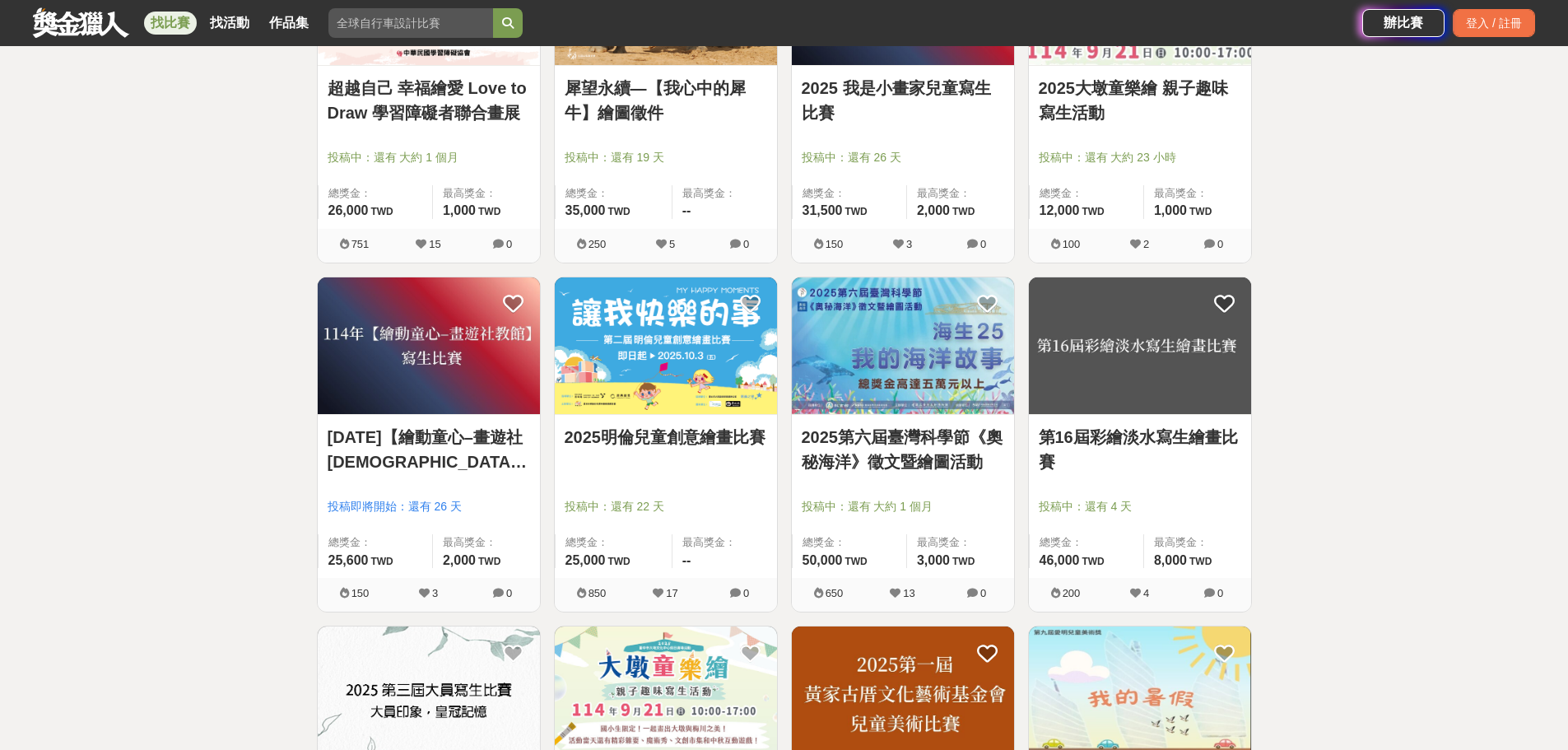
click at [915, 379] on img at bounding box center [903, 345] width 222 height 137
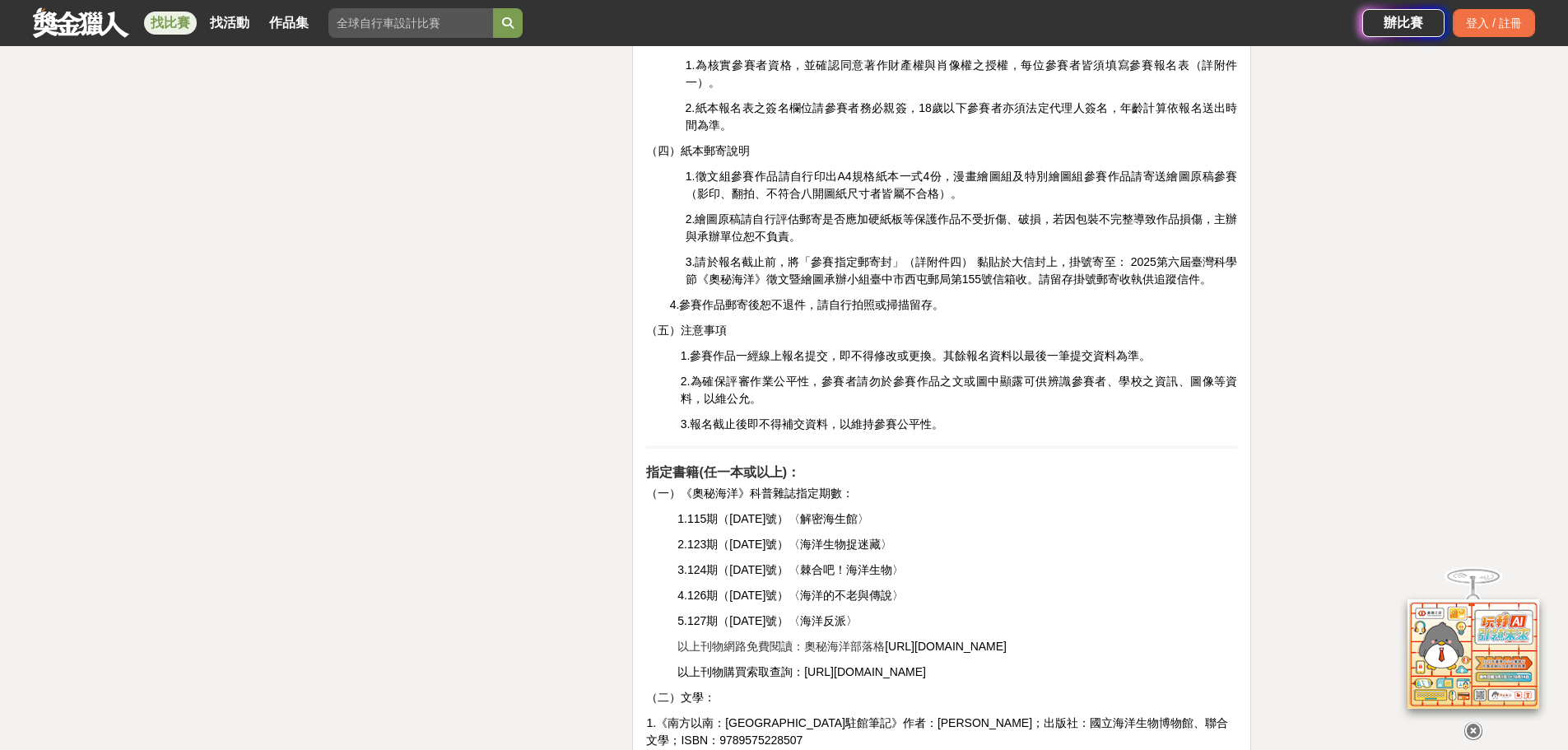
scroll to position [2715, 0]
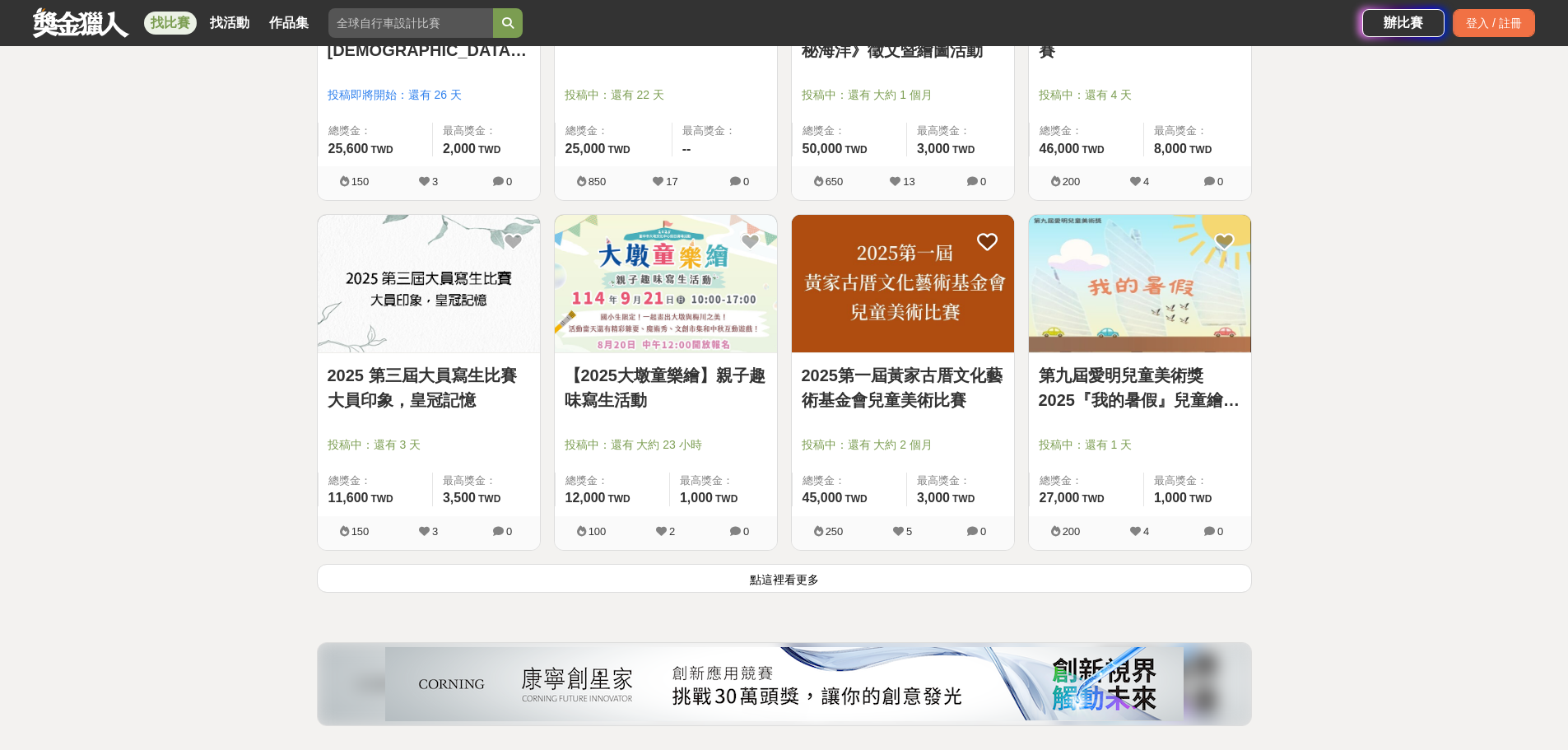
scroll to position [2140, 0]
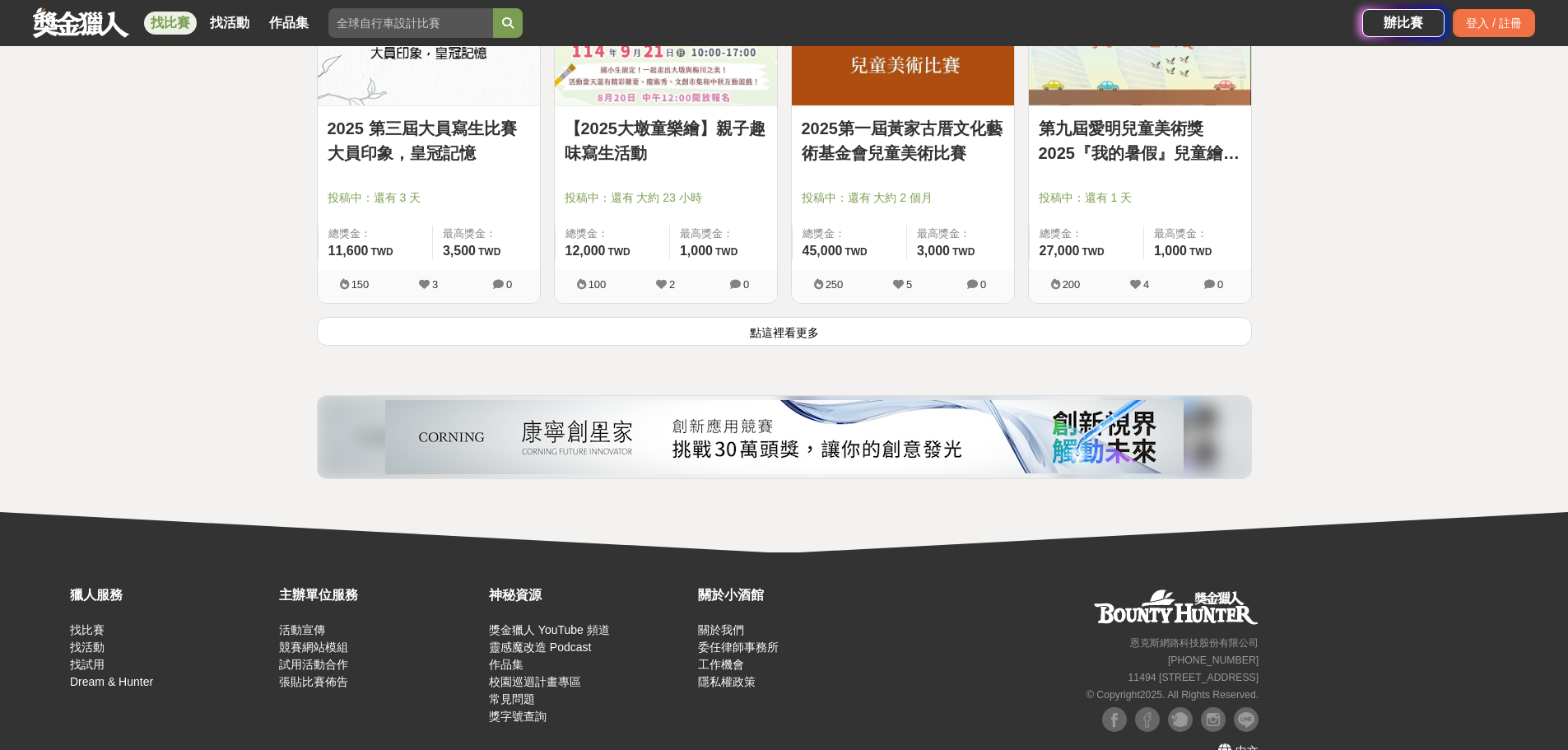
click at [774, 335] on button "點這裡看更多" at bounding box center [784, 331] width 935 height 29
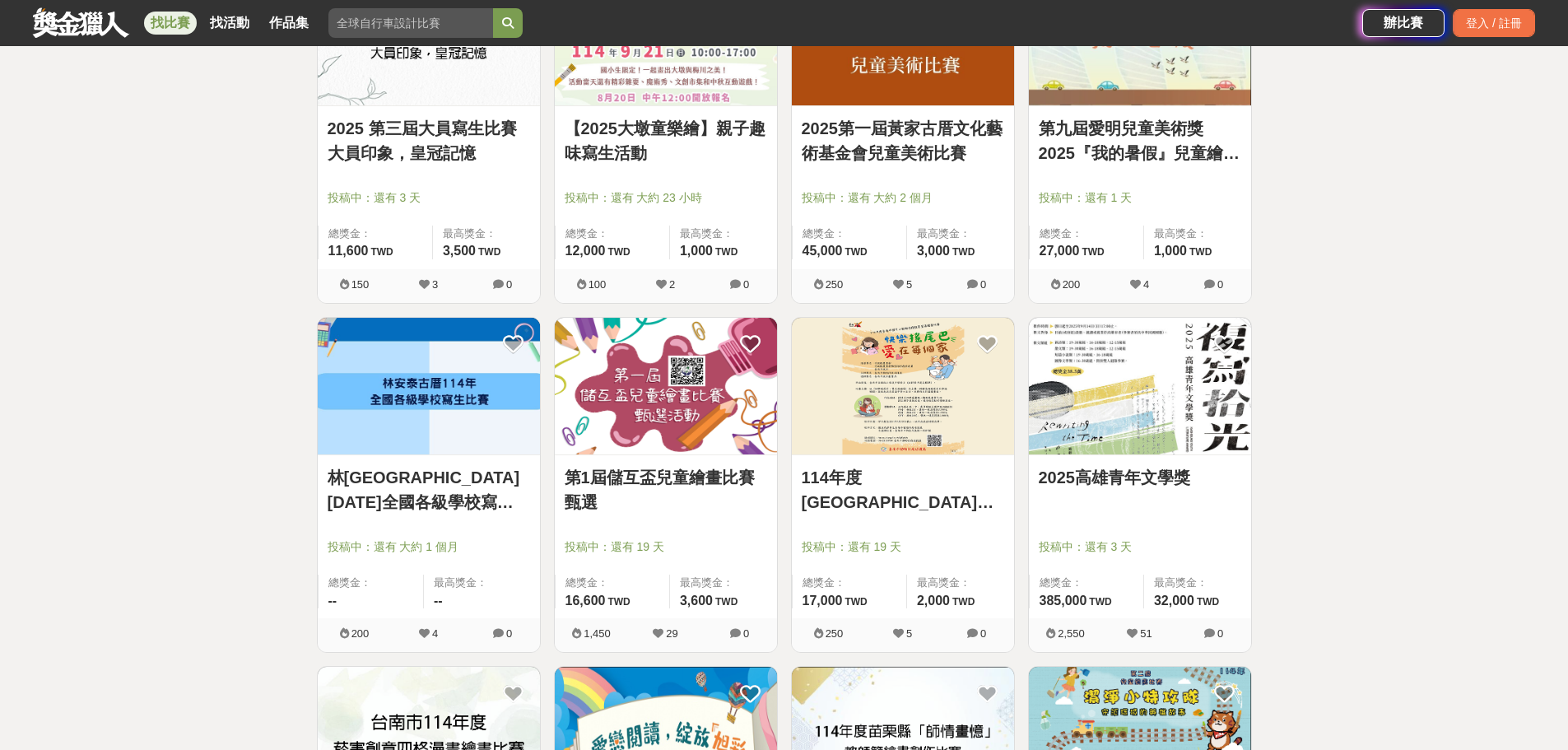
scroll to position [2221, 0]
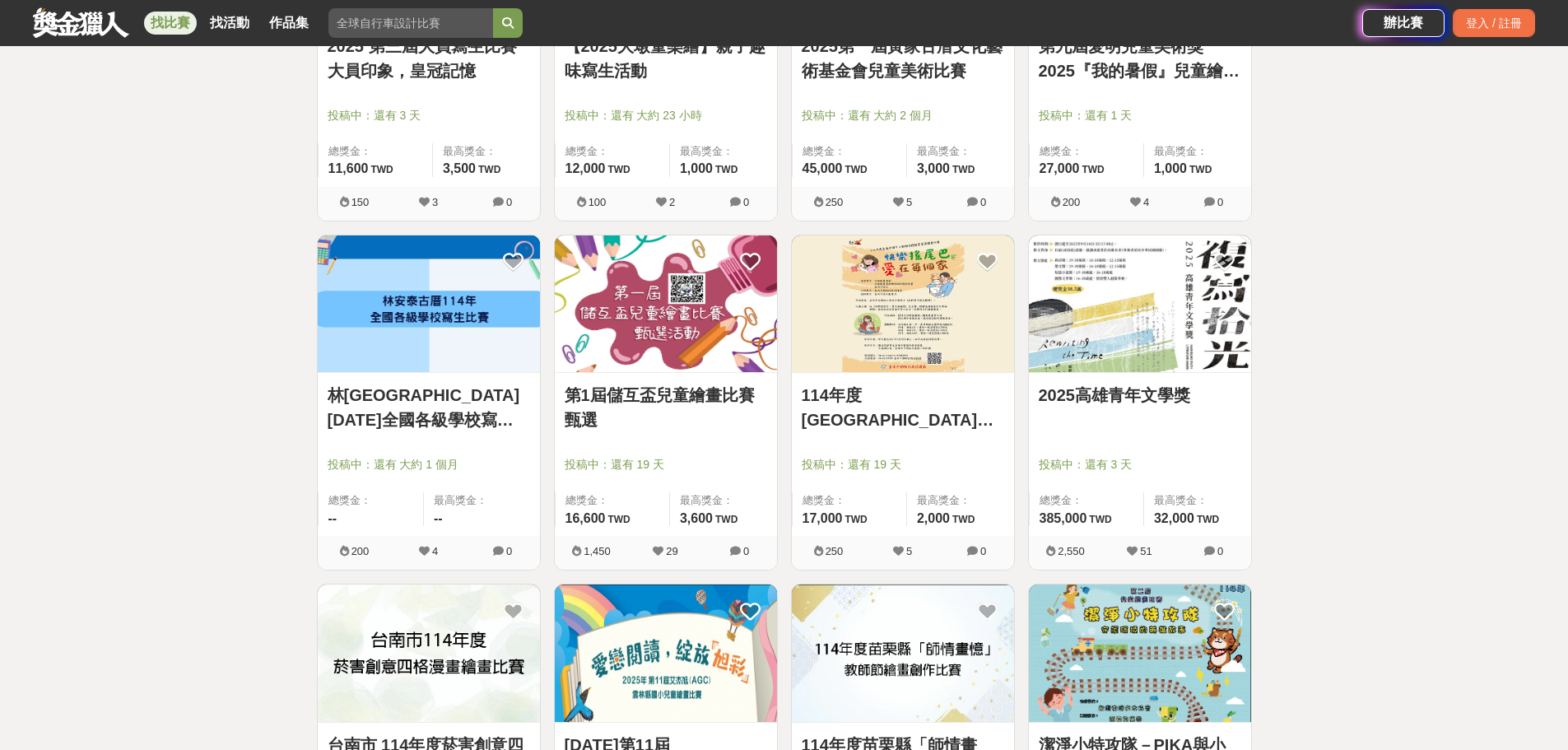
click at [663, 310] on img at bounding box center [666, 304] width 222 height 137
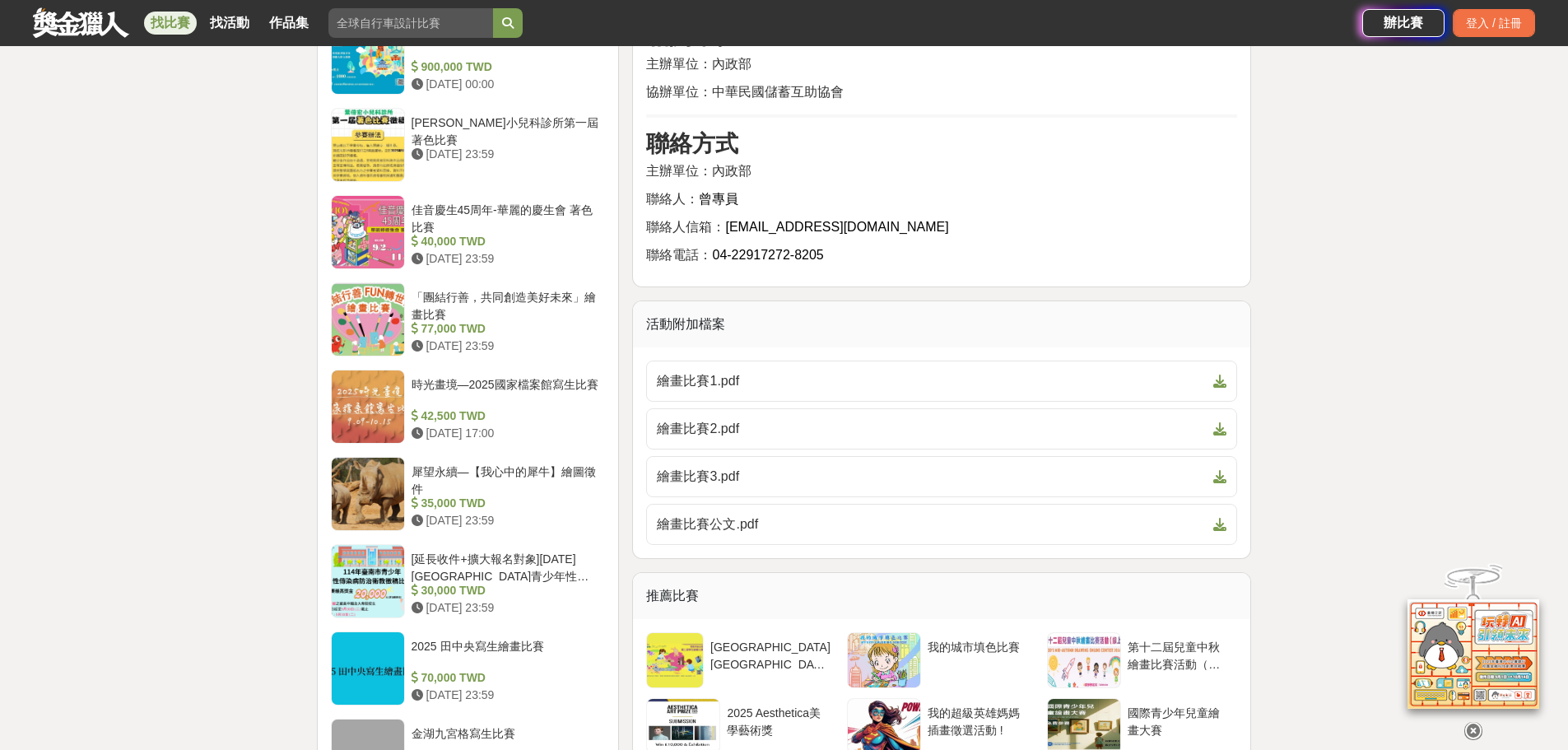
scroll to position [1728, 0]
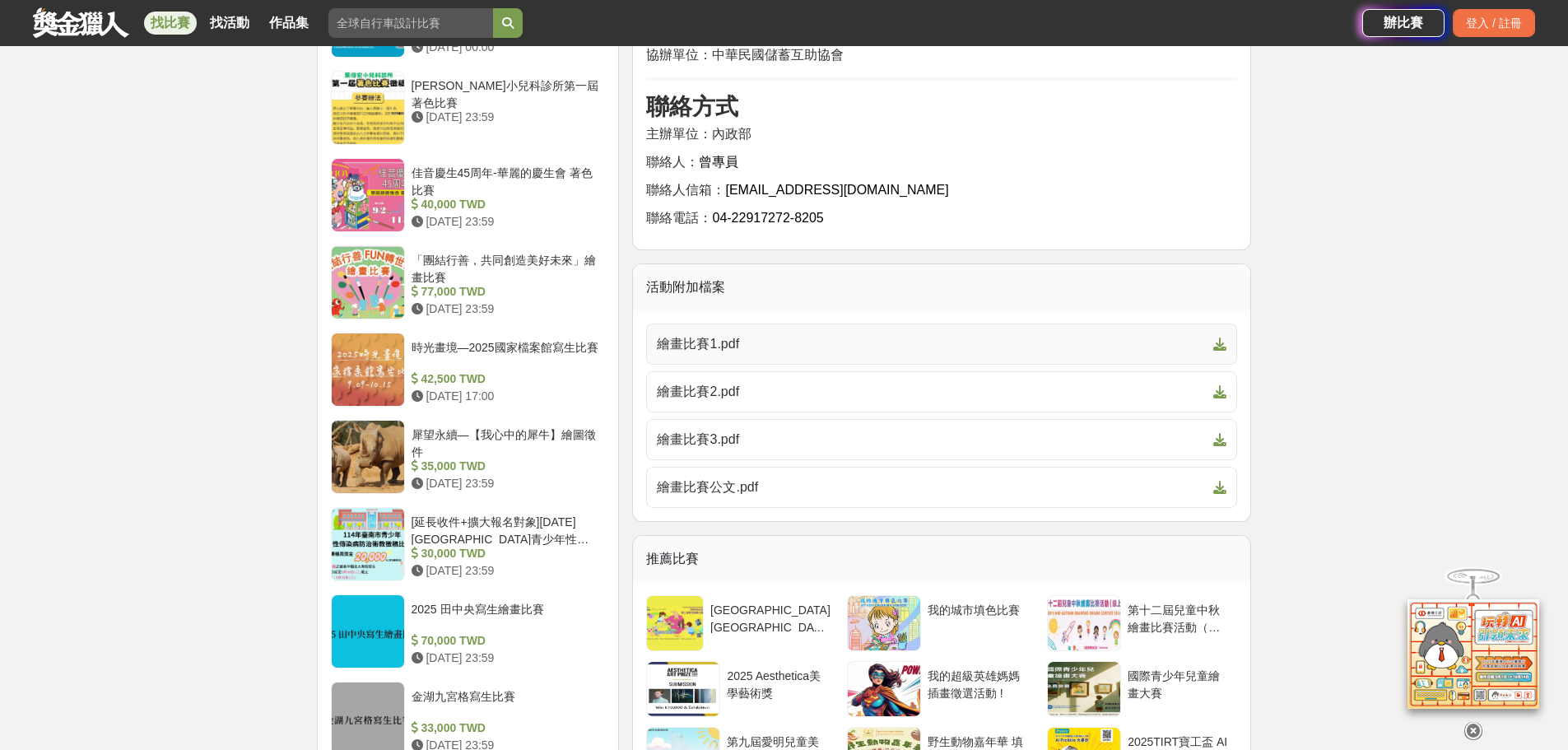
click at [739, 354] on span "繪畫比賽1.pdf" at bounding box center [931, 343] width 550 height 19
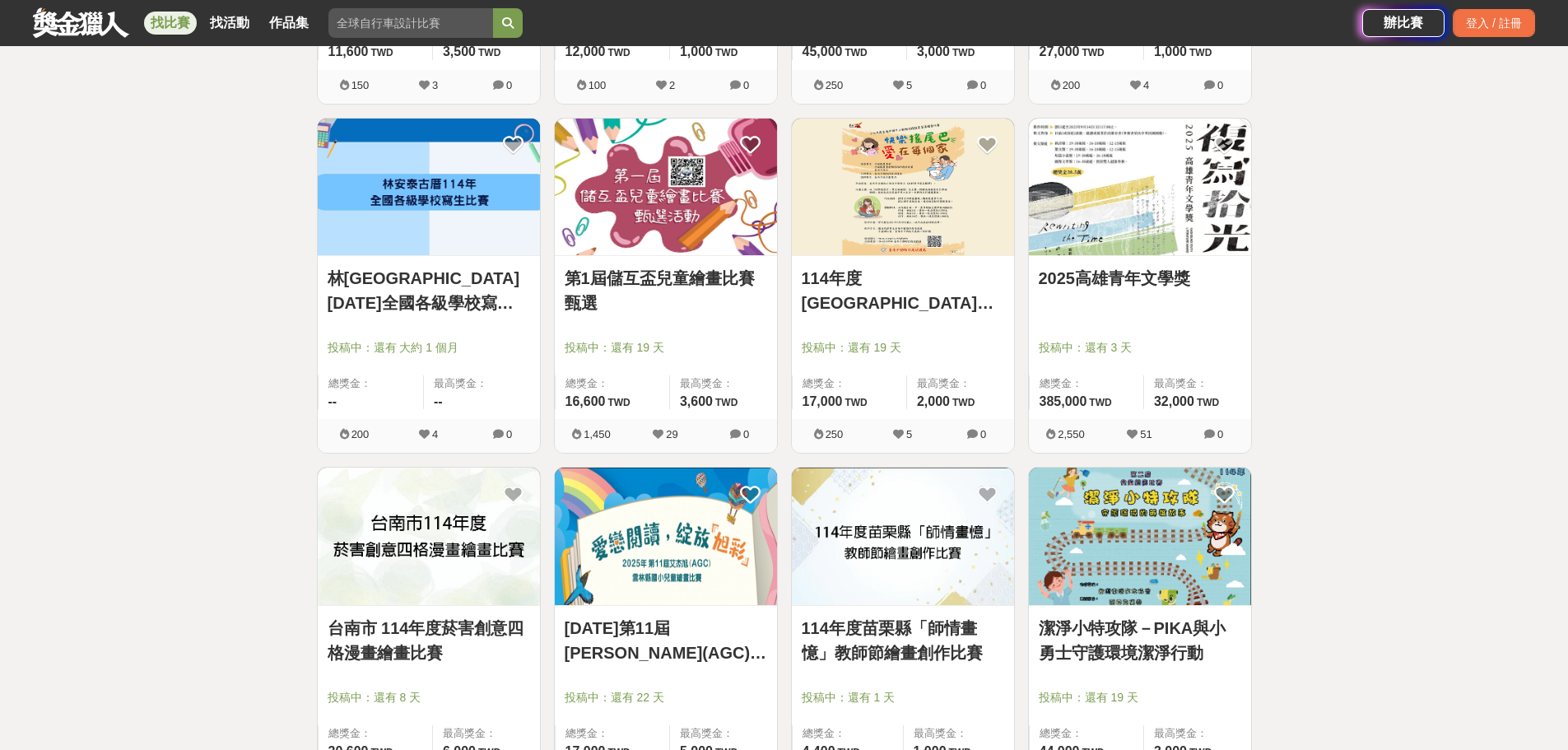
scroll to position [2633, 0]
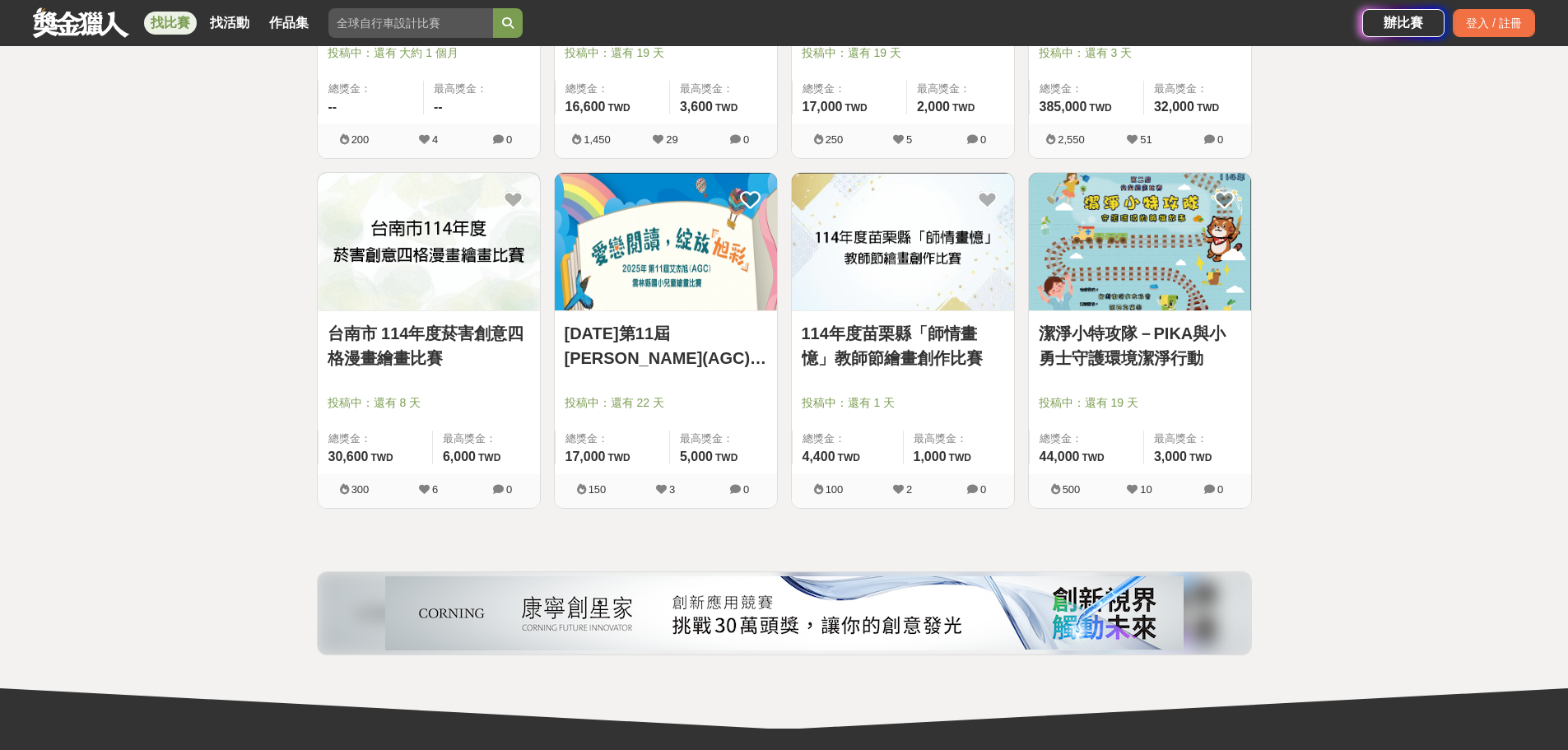
click at [1103, 286] on img at bounding box center [1140, 241] width 222 height 137
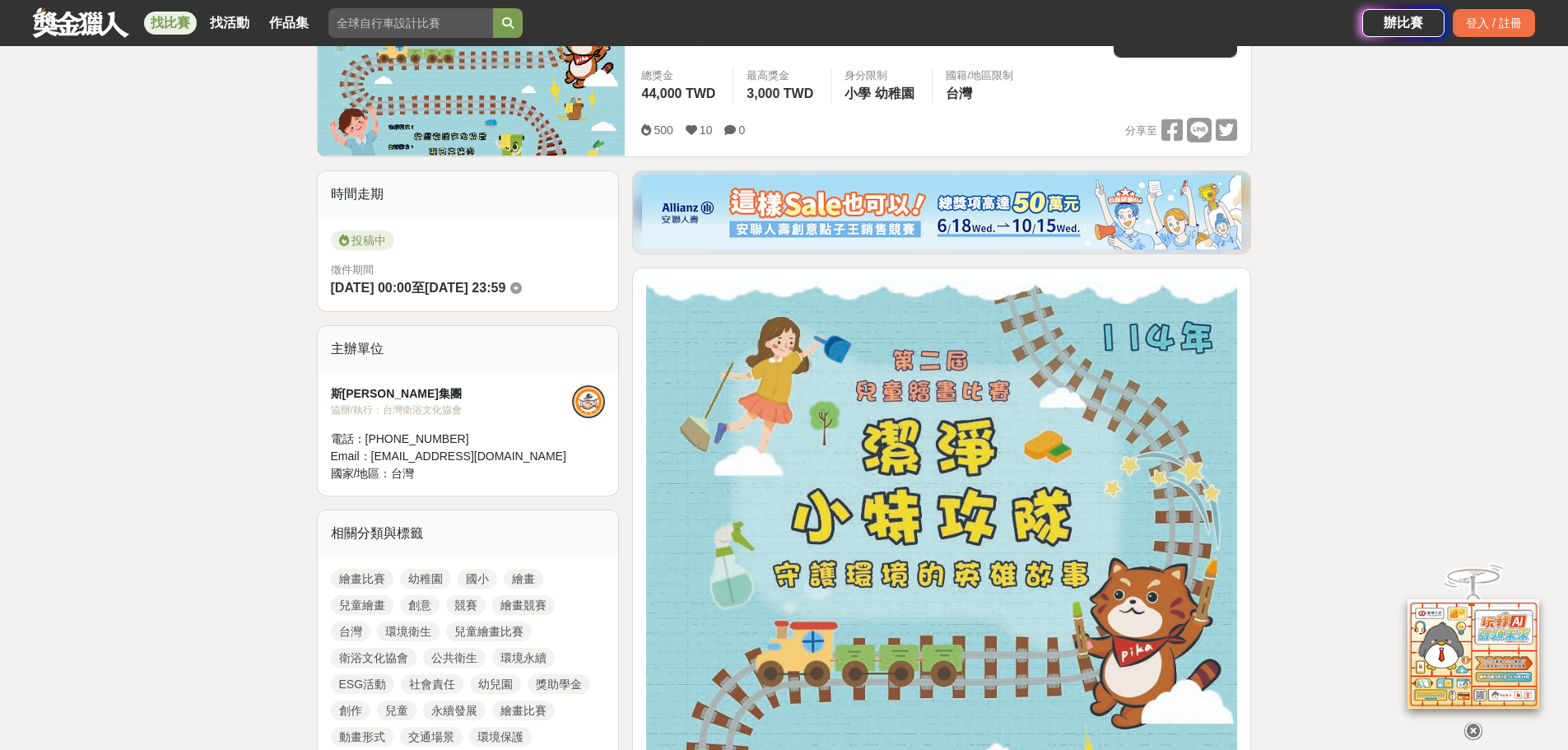
scroll to position [247, 0]
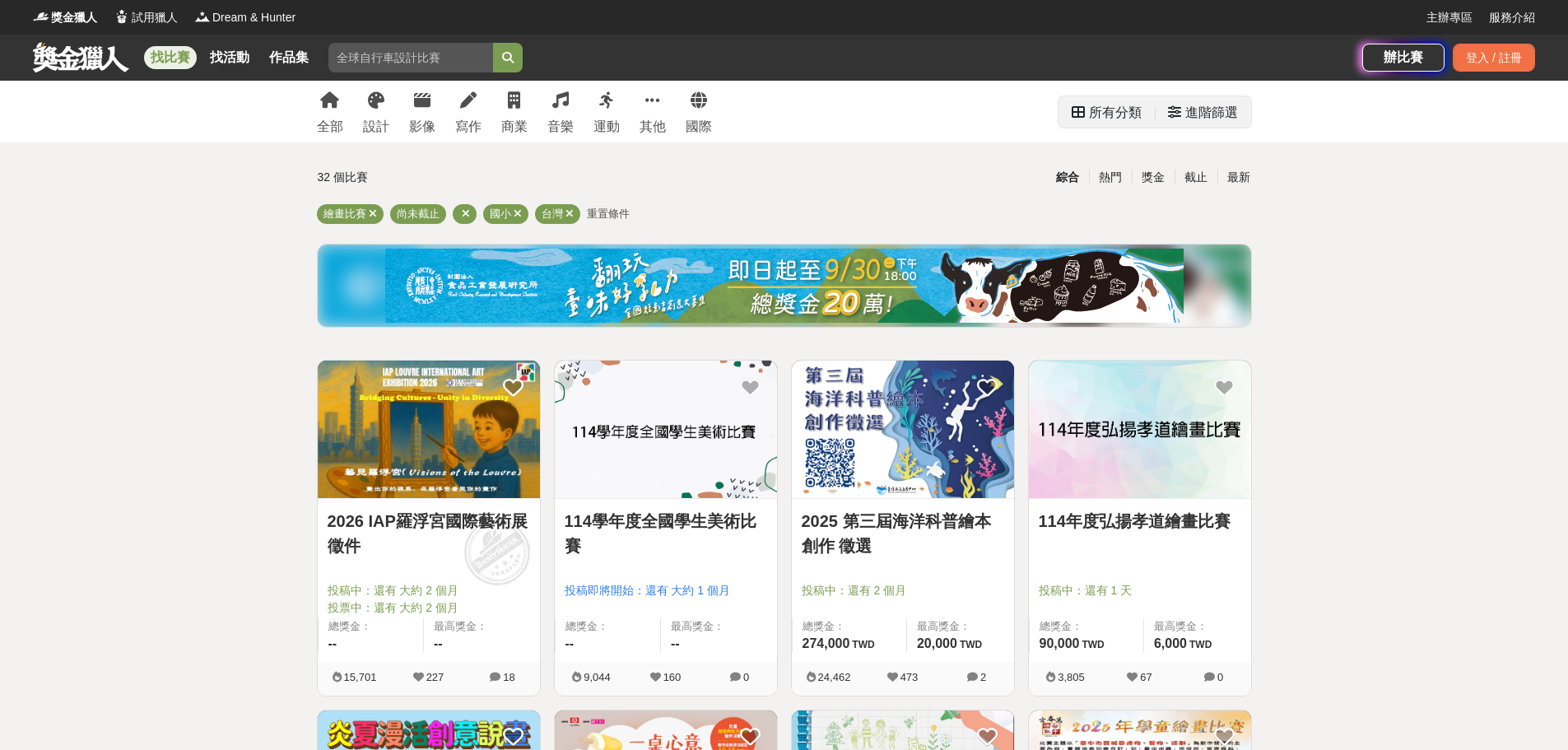
click at [1203, 122] on div "進階篩選" at bounding box center [1212, 112] width 53 height 33
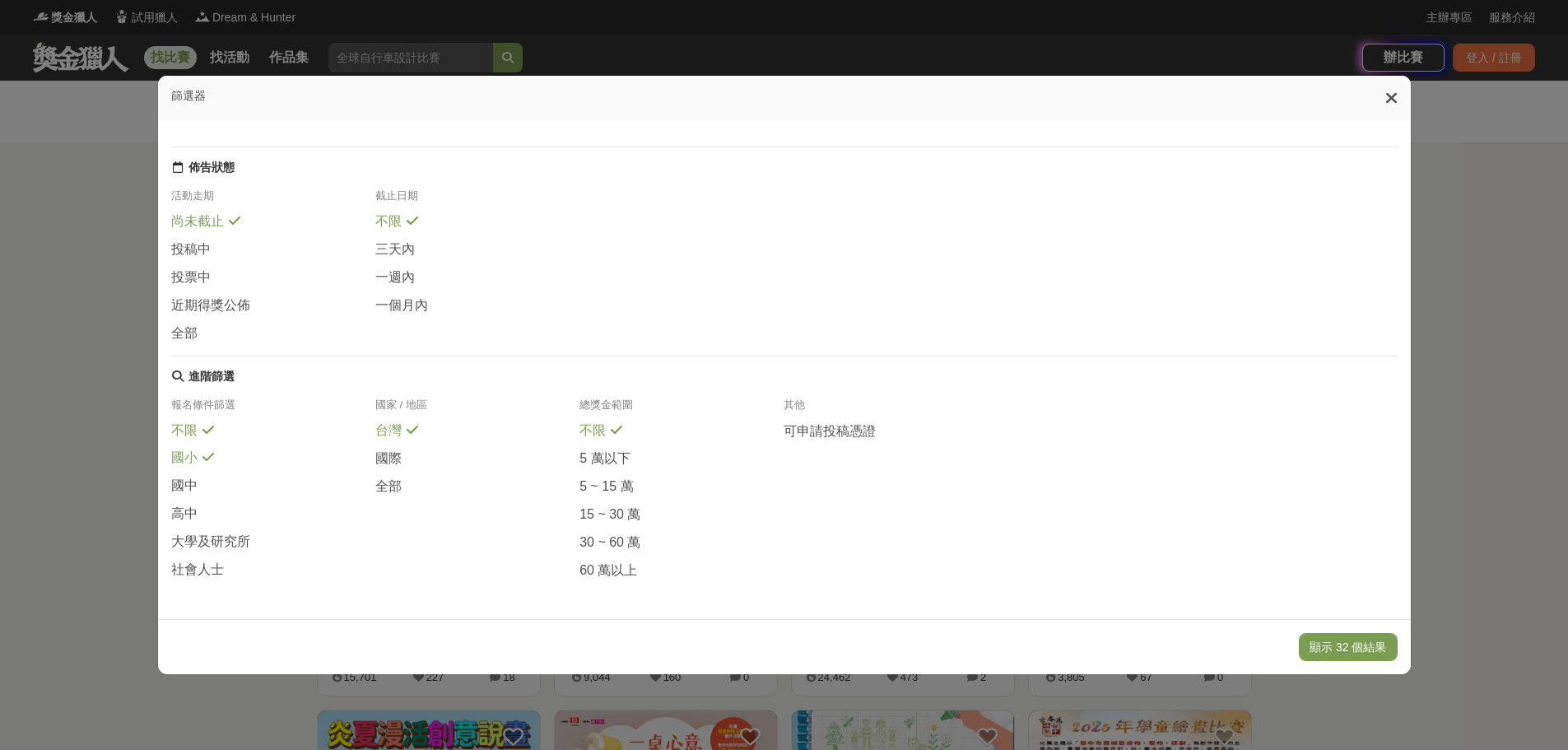
scroll to position [194, 0]
click at [207, 563] on span "社會人士" at bounding box center [197, 570] width 53 height 18
click at [202, 452] on icon at bounding box center [208, 457] width 12 height 13
click at [205, 424] on icon at bounding box center [208, 429] width 12 height 13
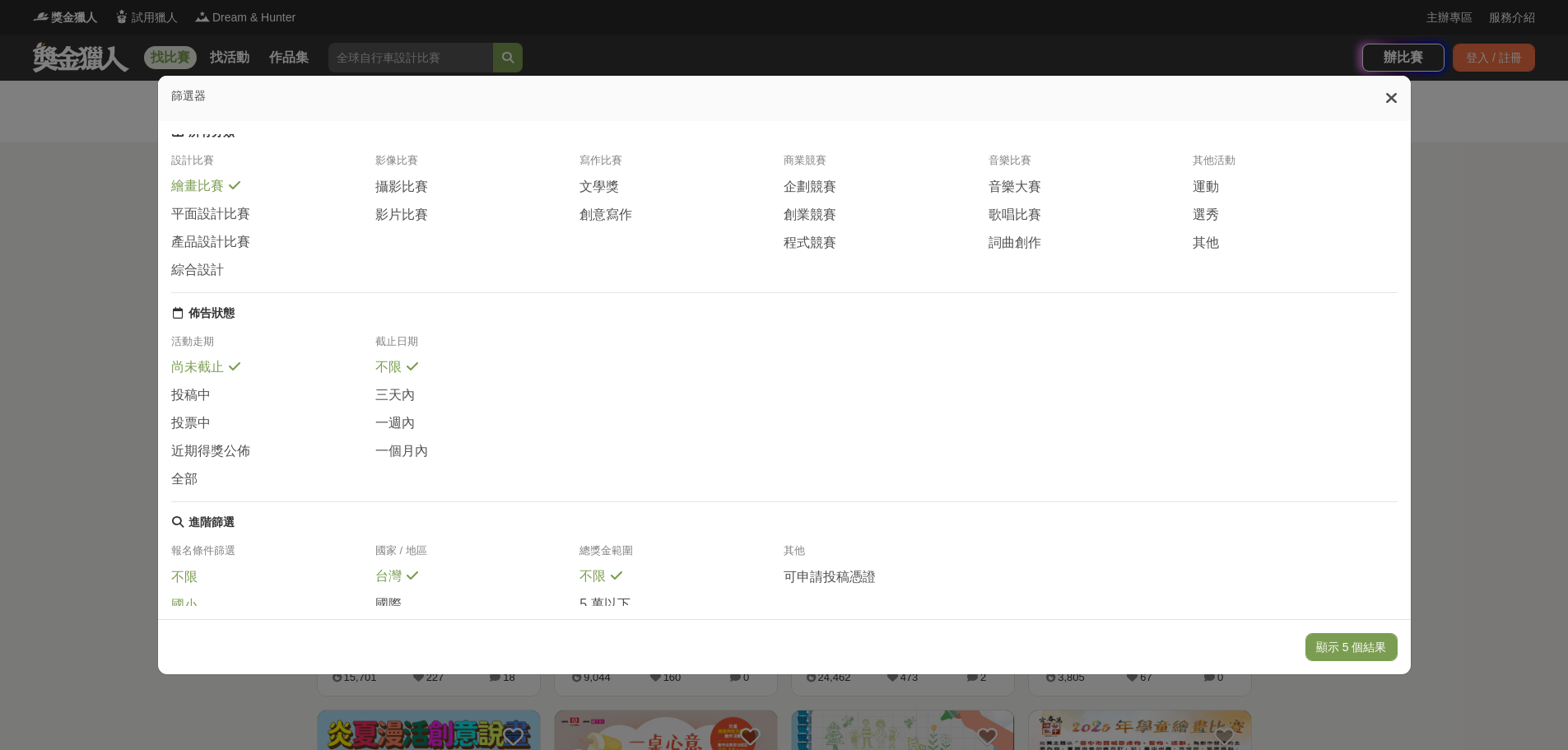
scroll to position [0, 0]
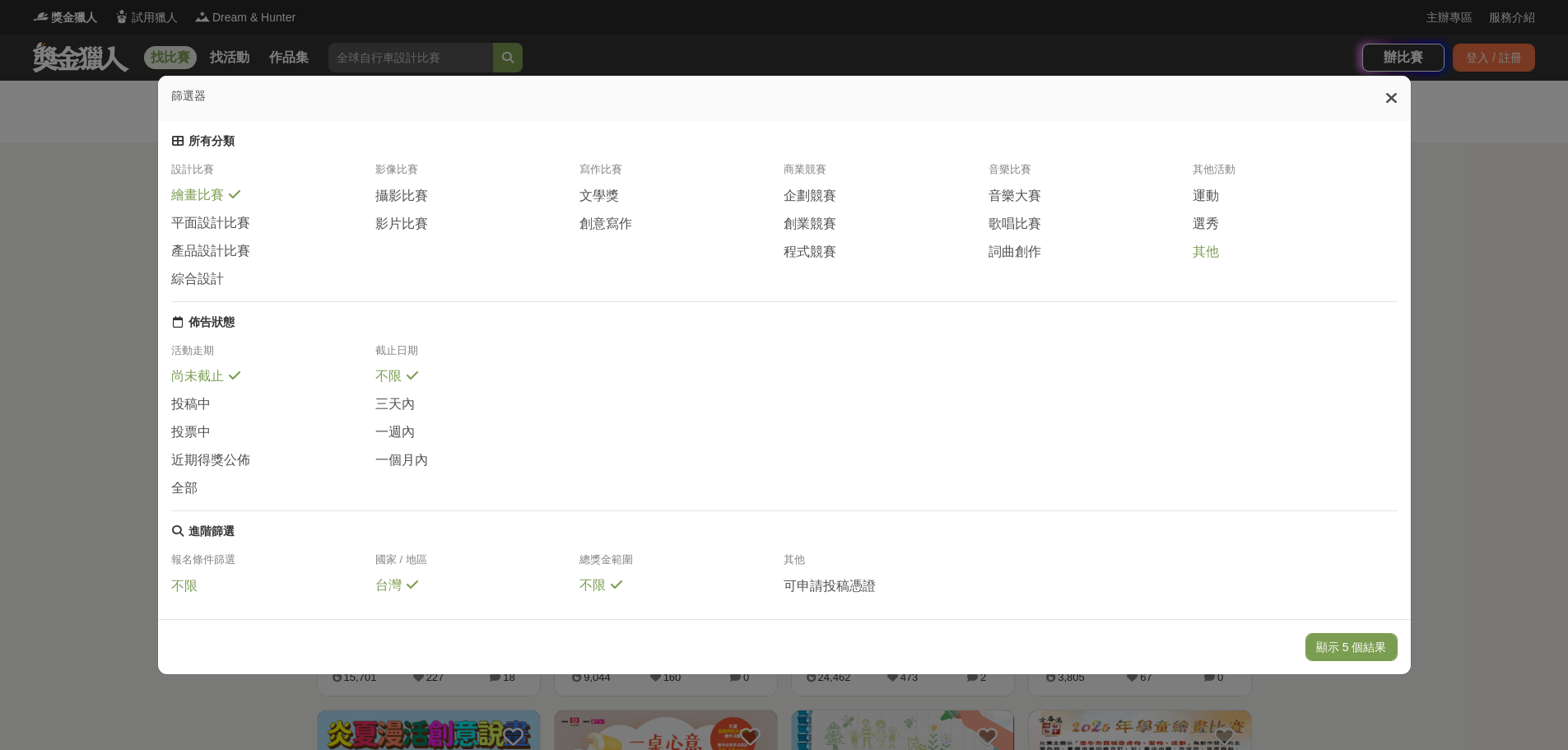
click at [1208, 261] on span "其他" at bounding box center [1205, 252] width 26 height 18
click at [1352, 643] on button "顯示 9 個結果" at bounding box center [1351, 646] width 92 height 28
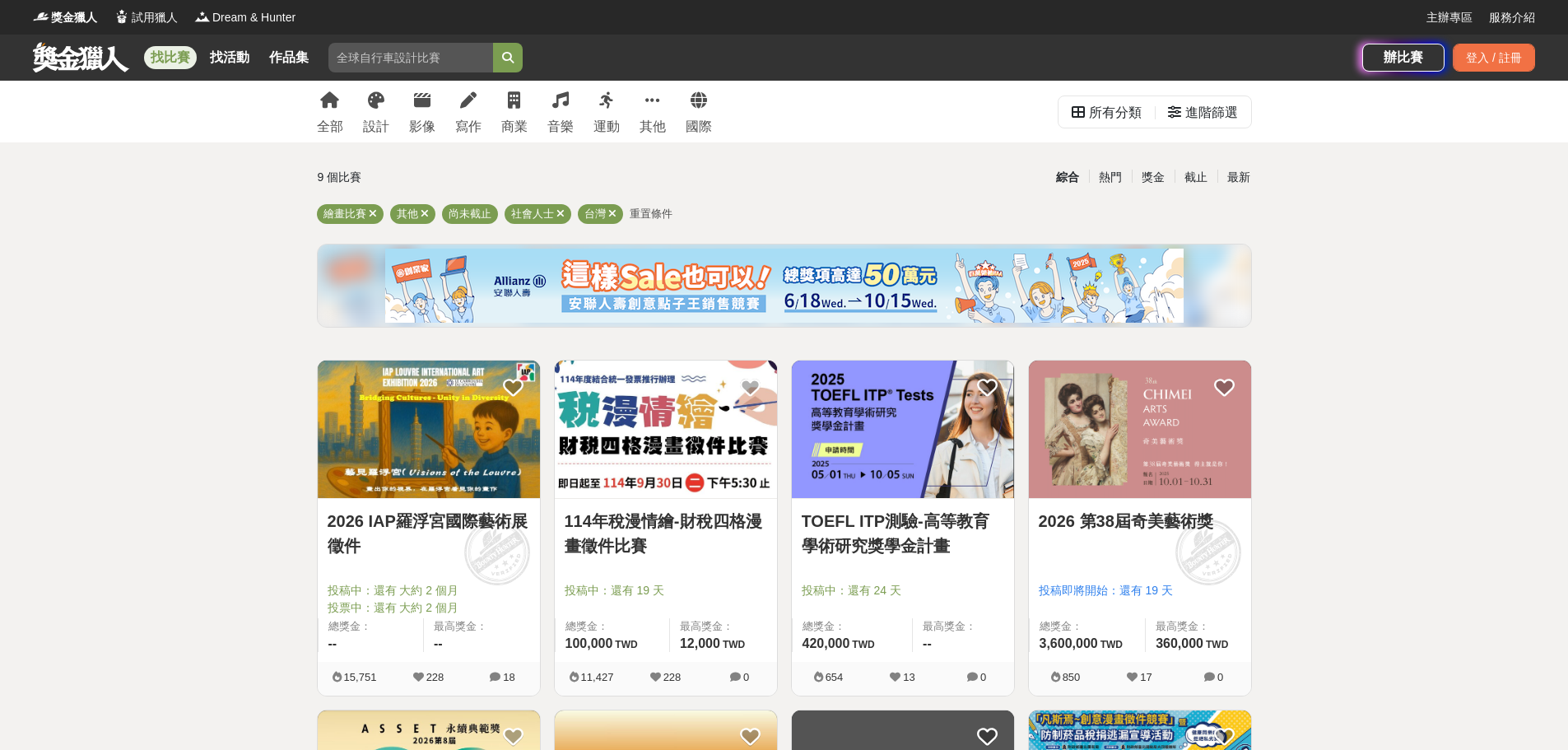
click at [170, 58] on link "找比賽" at bounding box center [170, 57] width 53 height 23
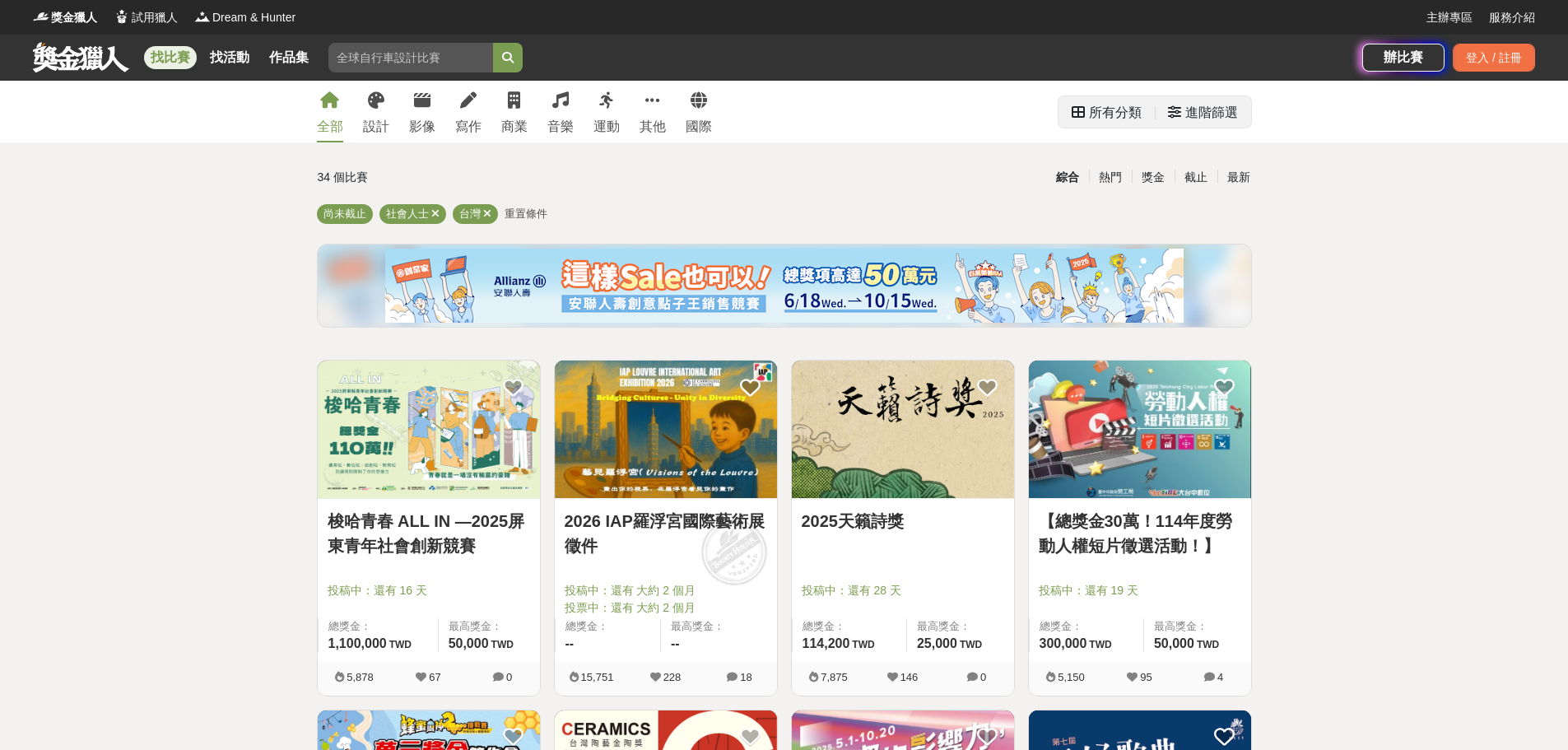
click at [1207, 119] on div "進階篩選" at bounding box center [1212, 112] width 53 height 33
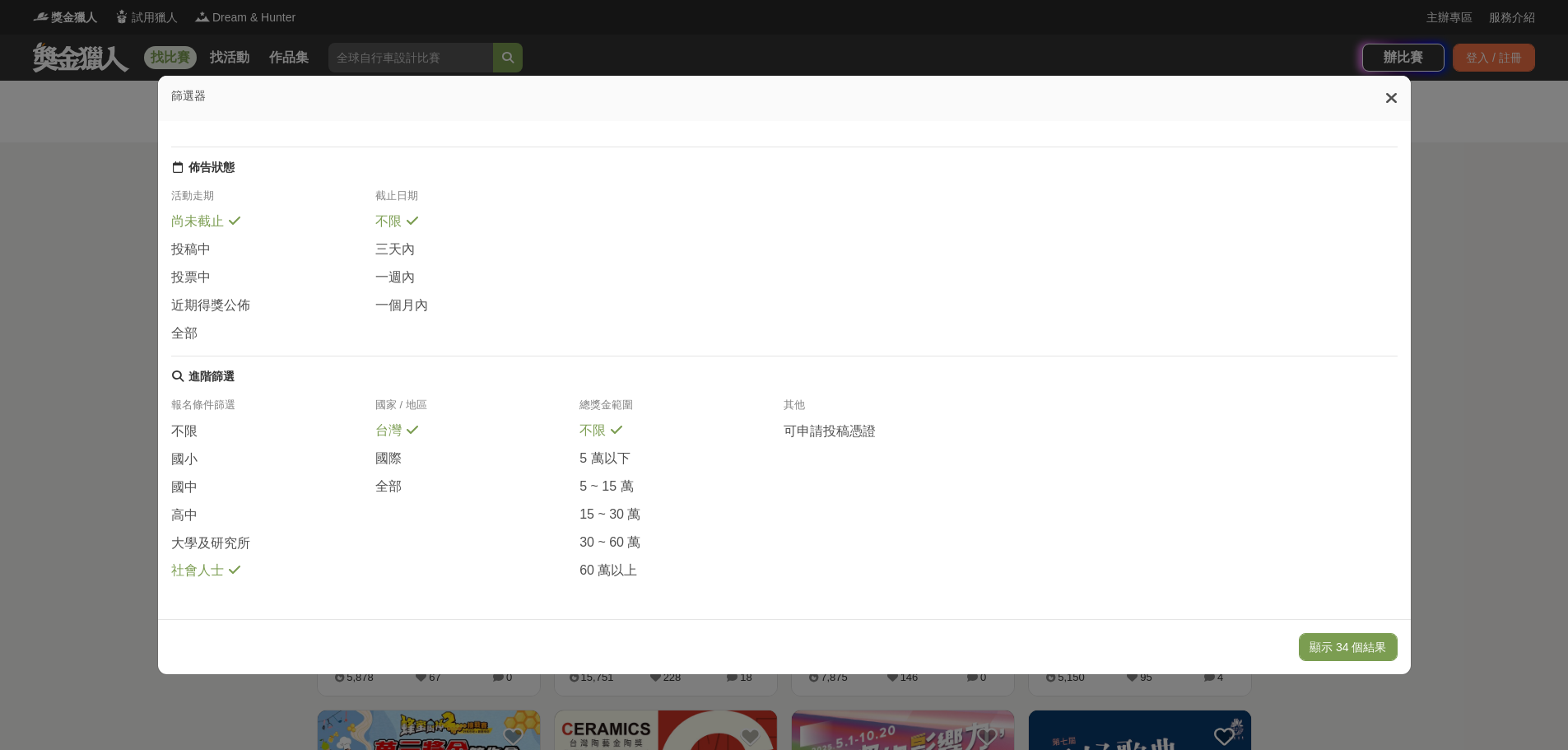
scroll to position [194, 0]
click at [221, 565] on div "社會人士" at bounding box center [273, 571] width 204 height 18
click at [179, 453] on span "國小" at bounding box center [184, 459] width 26 height 18
click at [1338, 644] on button "顯示 81 個結果" at bounding box center [1348, 646] width 98 height 28
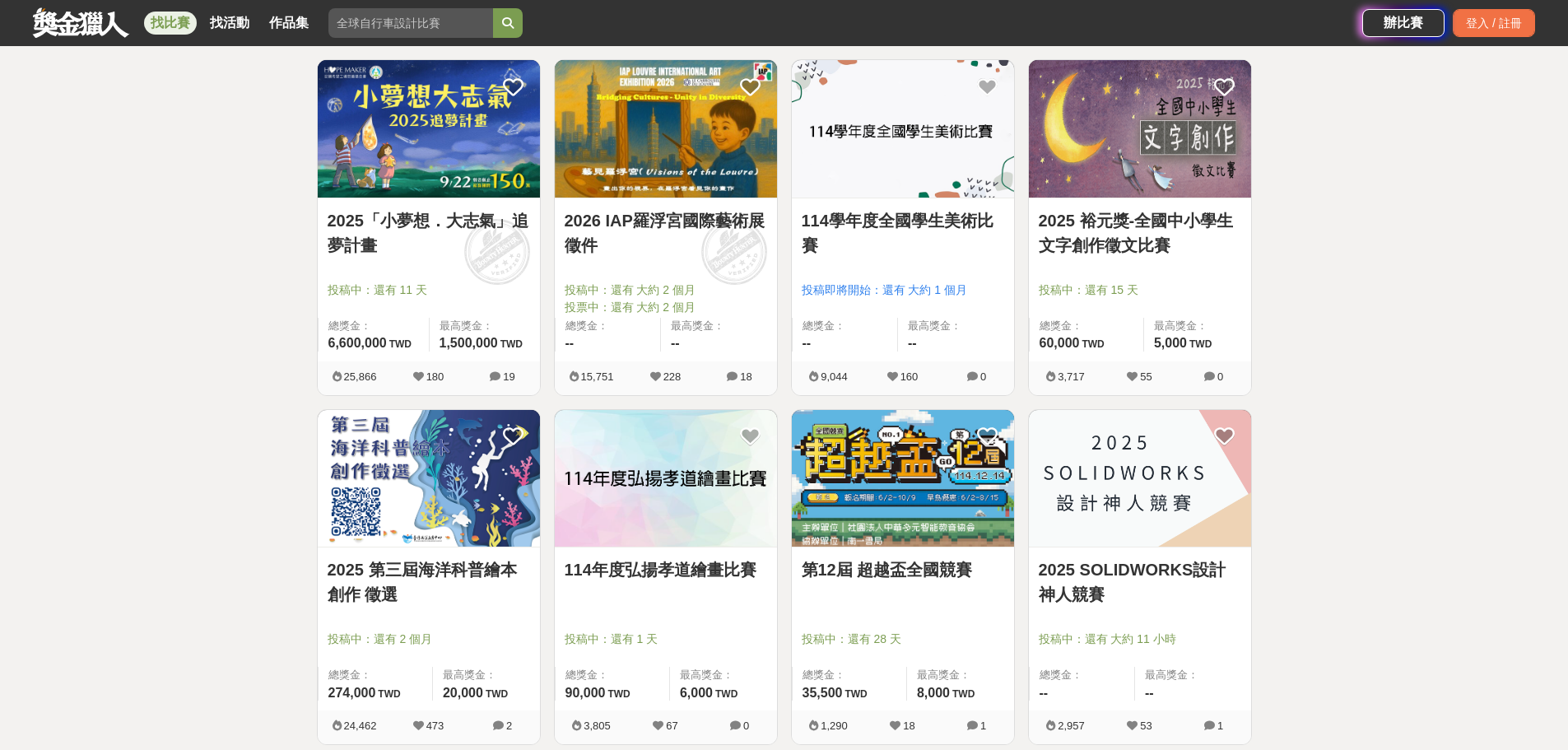
scroll to position [329, 0]
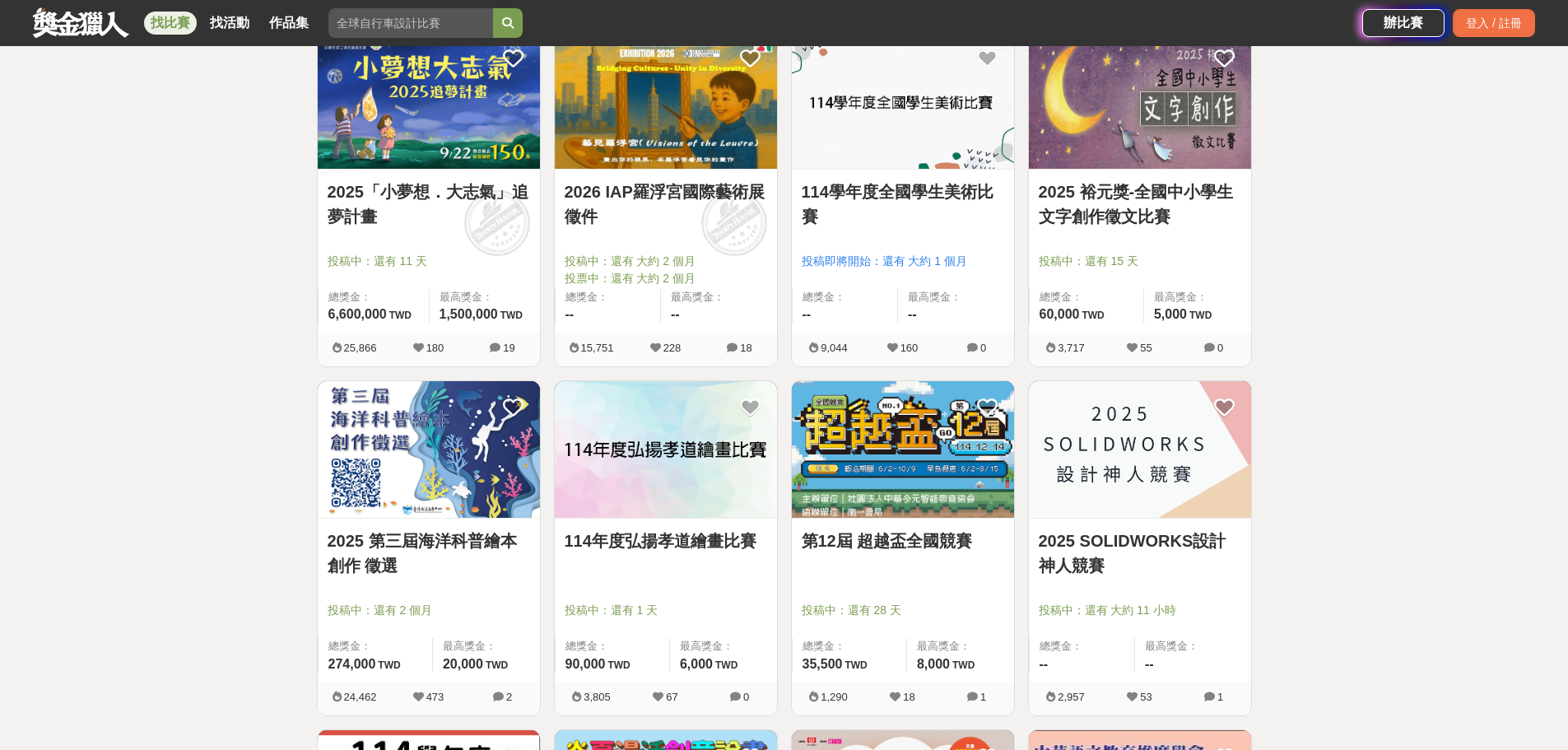
click at [397, 503] on img at bounding box center [429, 449] width 222 height 137
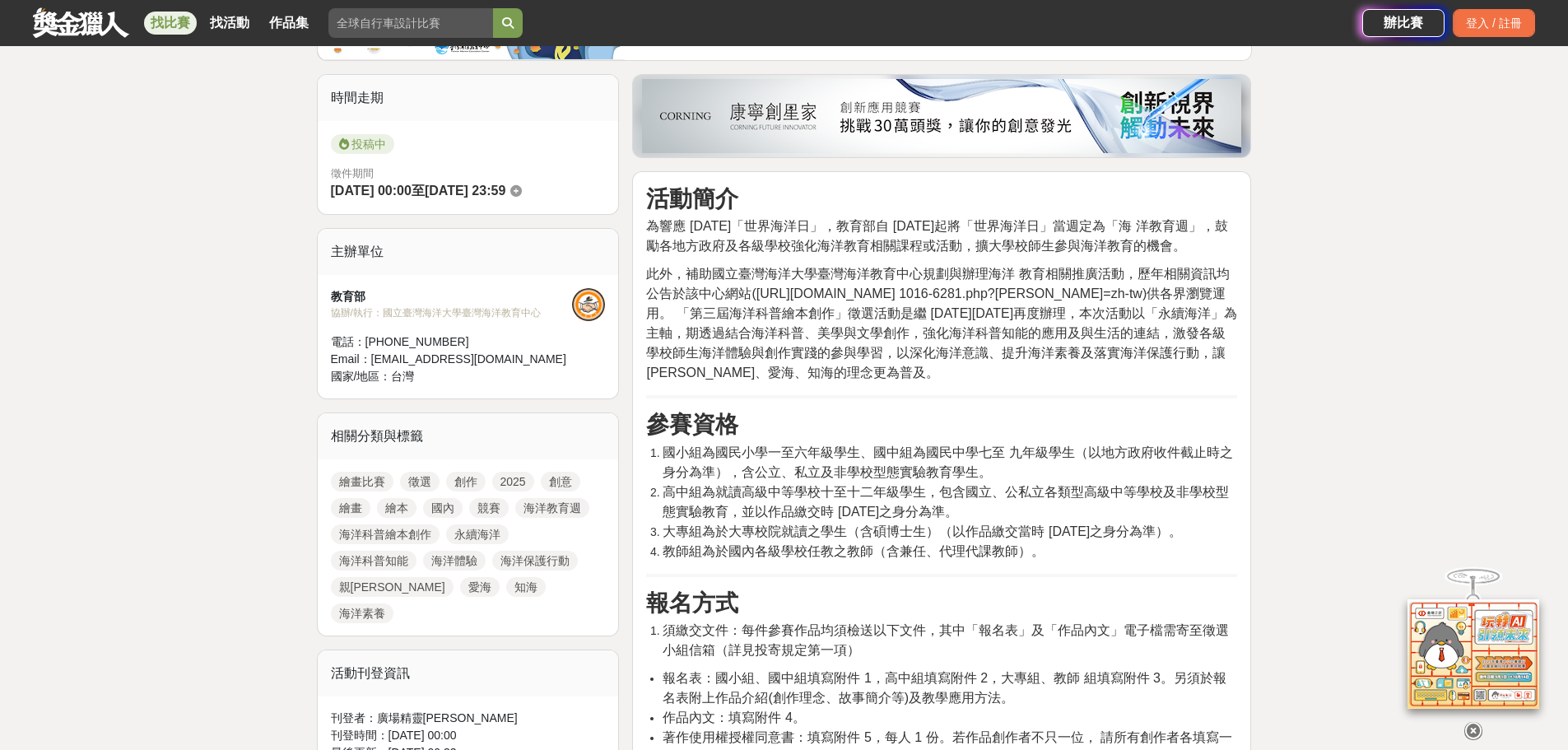
scroll to position [412, 0]
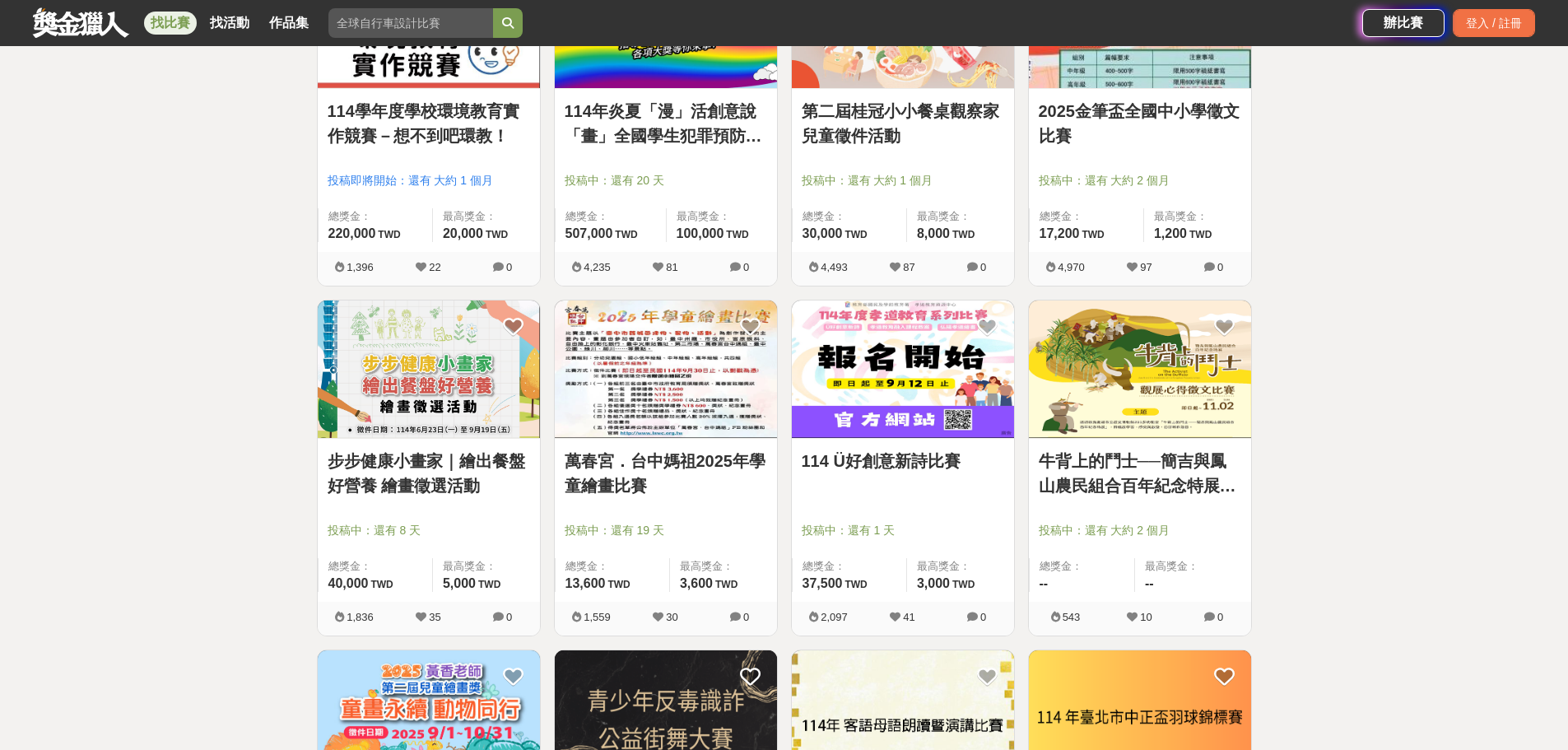
scroll to position [1152, 0]
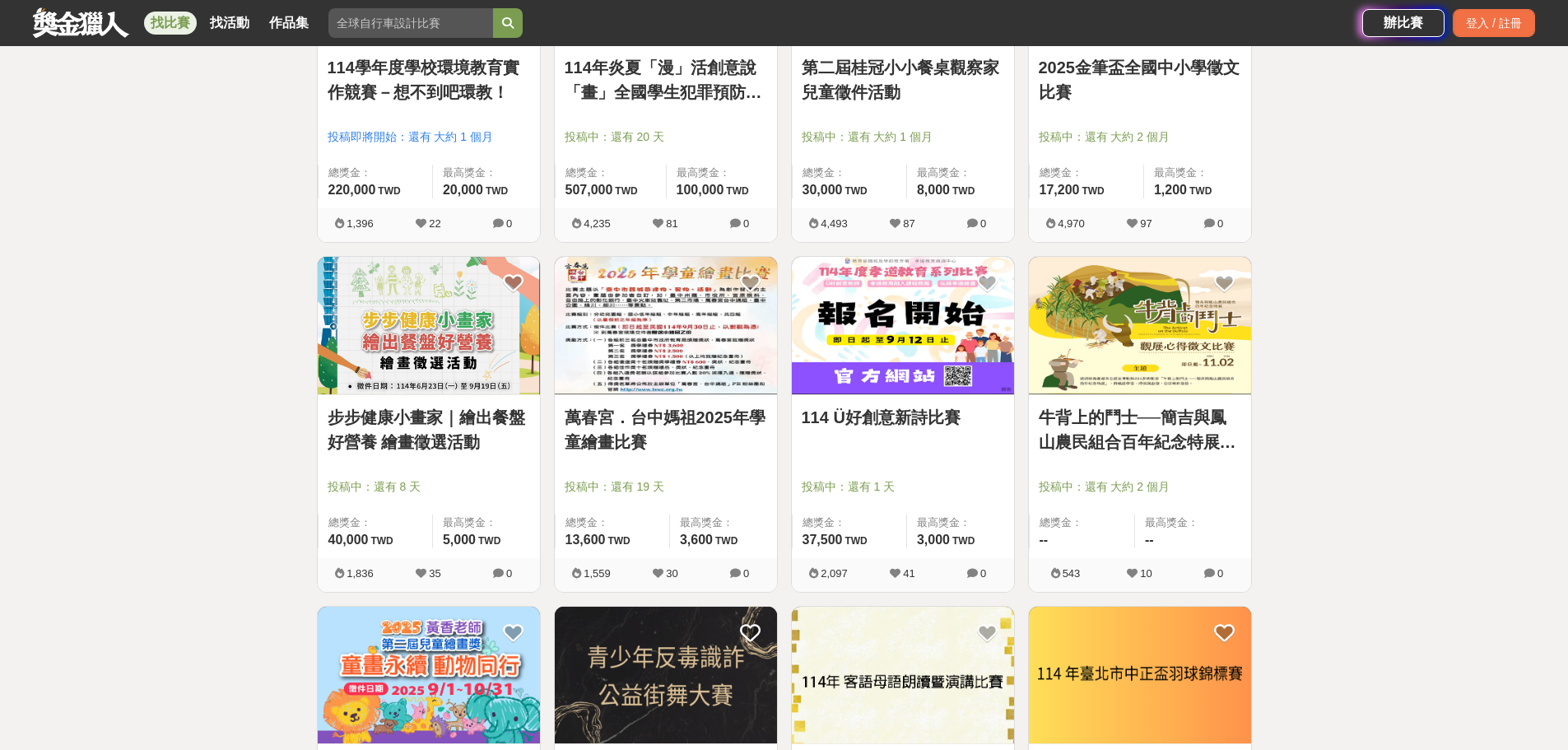
click at [1120, 349] on img at bounding box center [1140, 325] width 222 height 137
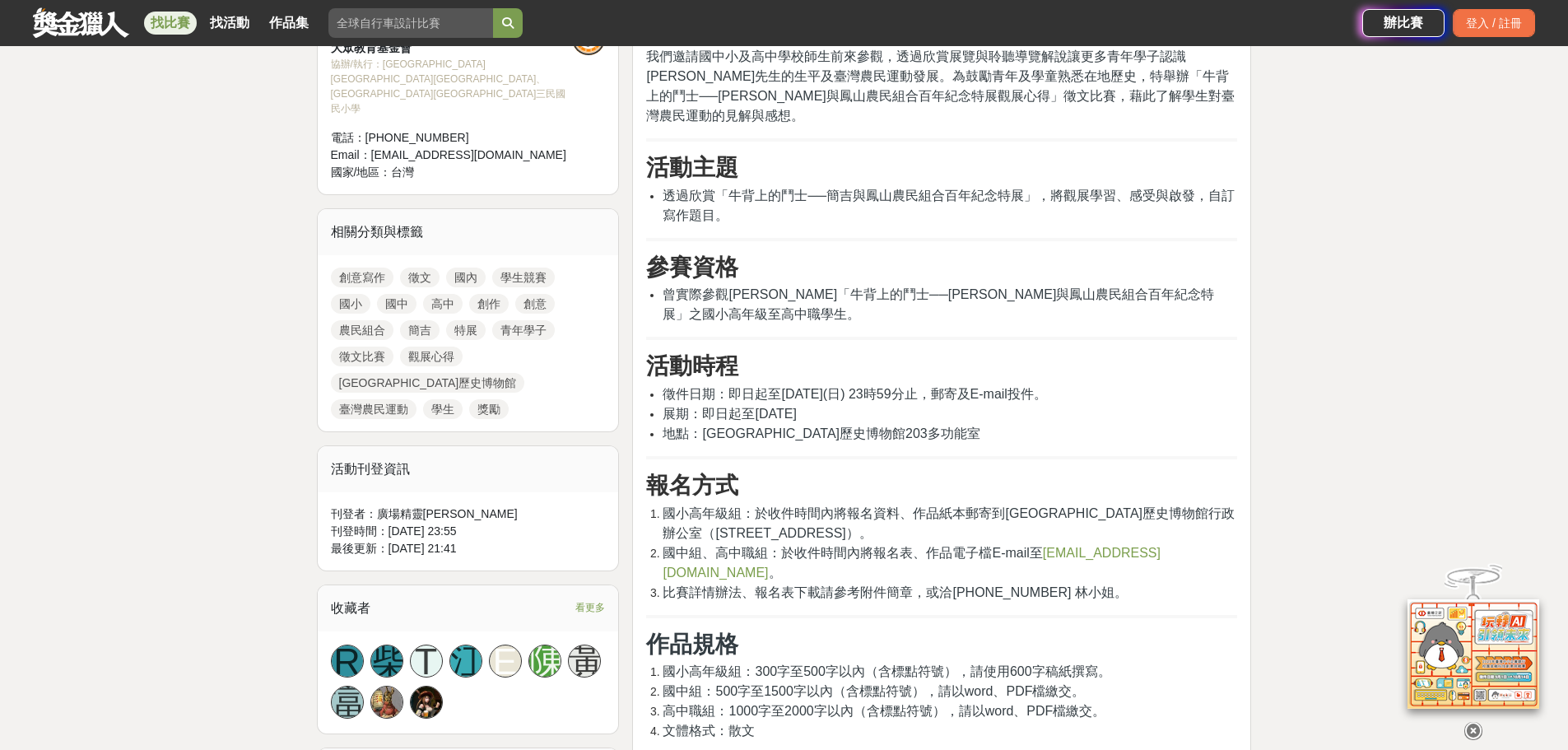
scroll to position [329, 0]
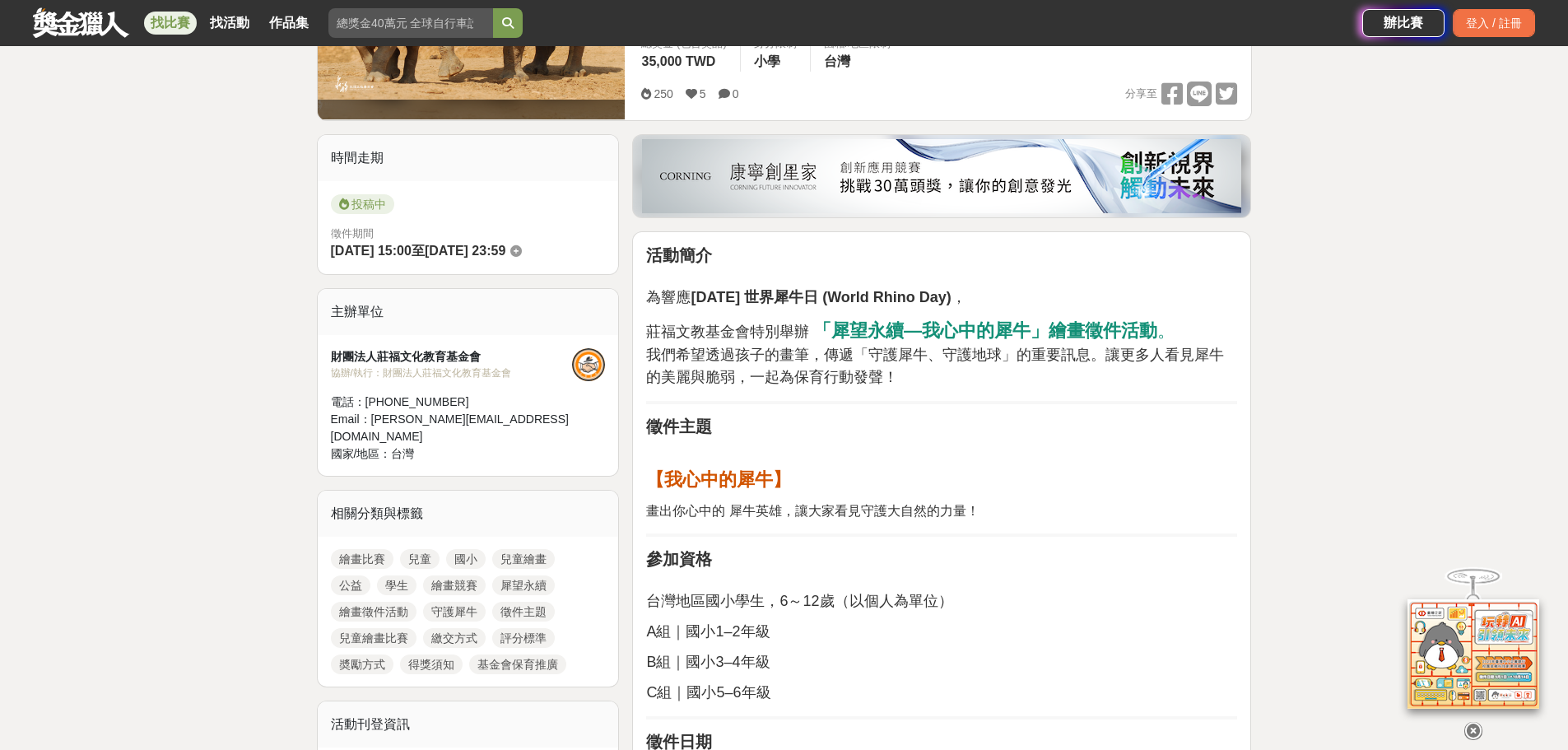
scroll to position [412, 0]
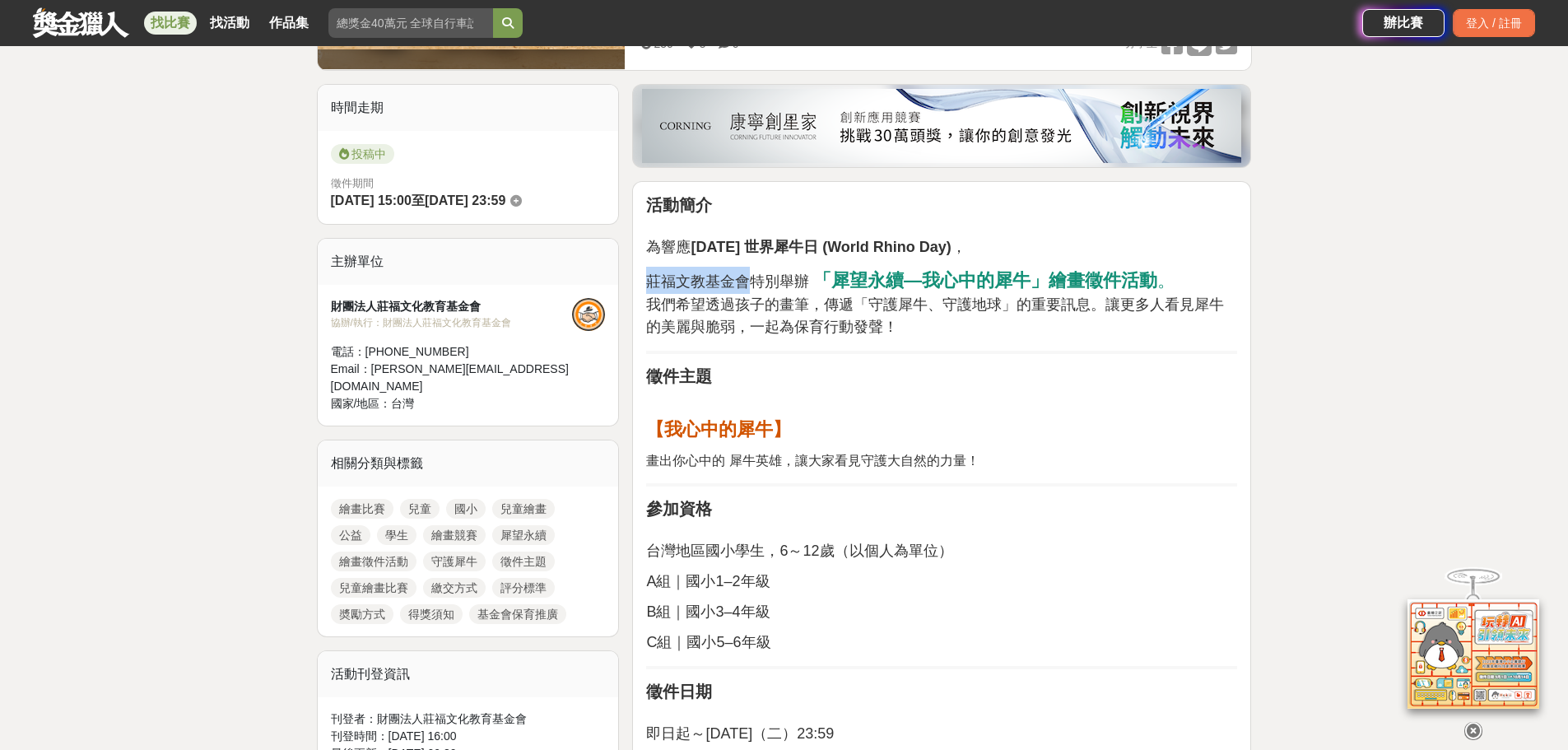
drag, startPoint x: 748, startPoint y: 281, endPoint x: 646, endPoint y: 281, distance: 102.0
click at [646, 281] on span "莊福文教基金會特別舉辦" at bounding box center [728, 282] width 163 height 17
copy span "莊福文教基金會"
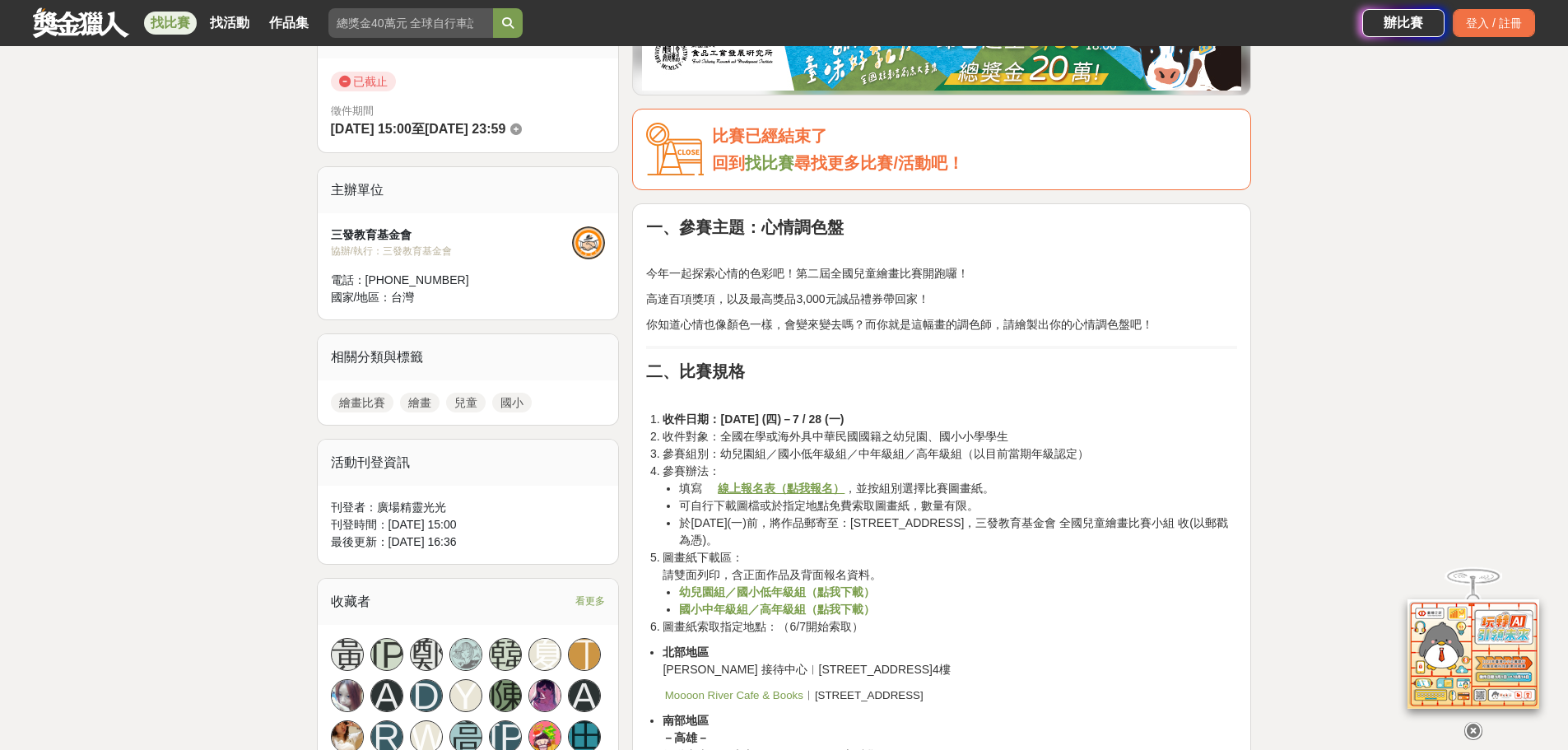
scroll to position [494, 0]
